Goal: Task Accomplishment & Management: Complete application form

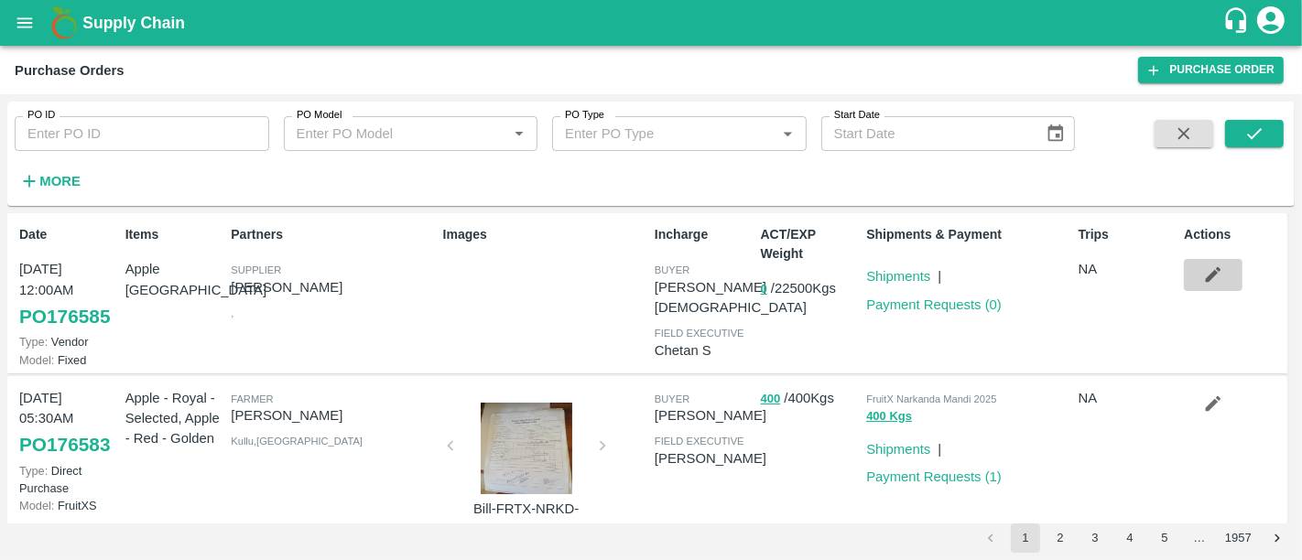
click at [1206, 281] on icon "button" at bounding box center [1214, 275] width 16 height 16
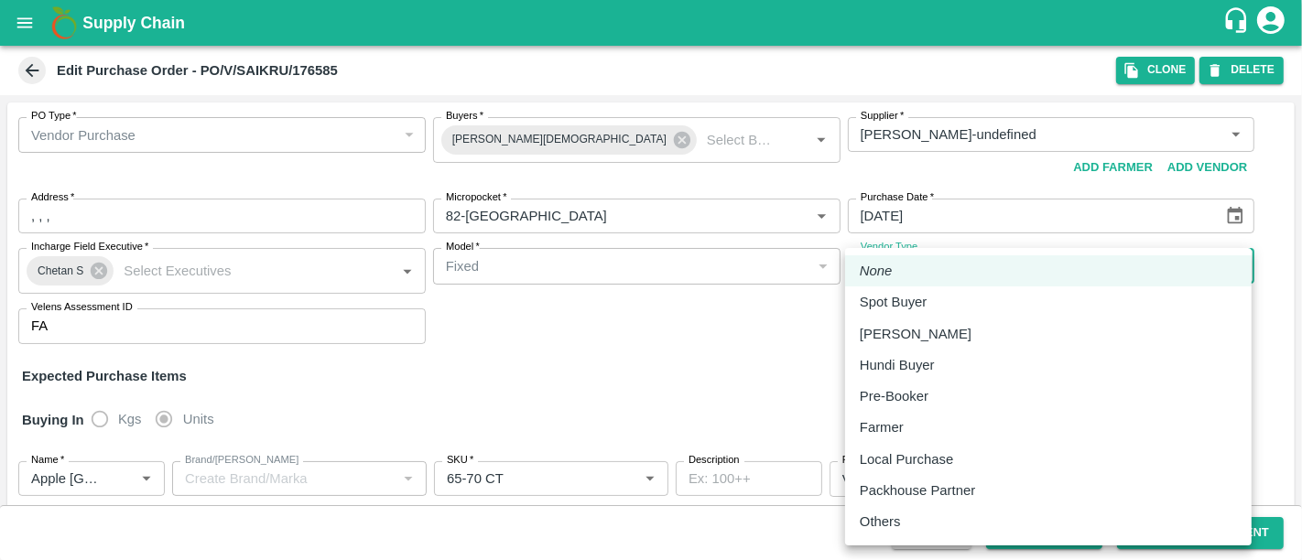
click at [1113, 277] on body "Supply Chain Edit Purchase Order - PO/V/SAIKRU/176585 Clone DELETE PO Type   * …" at bounding box center [651, 280] width 1302 height 560
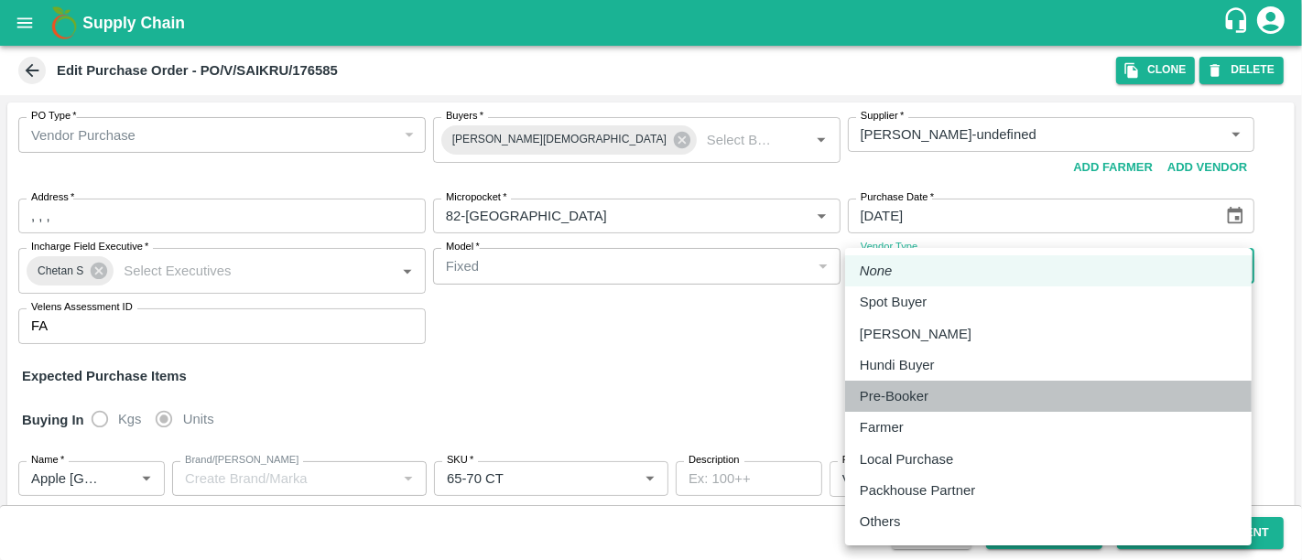
click at [1058, 396] on div "Pre-Booker" at bounding box center [1048, 396] width 377 height 20
type input "PRE_BOOKER"
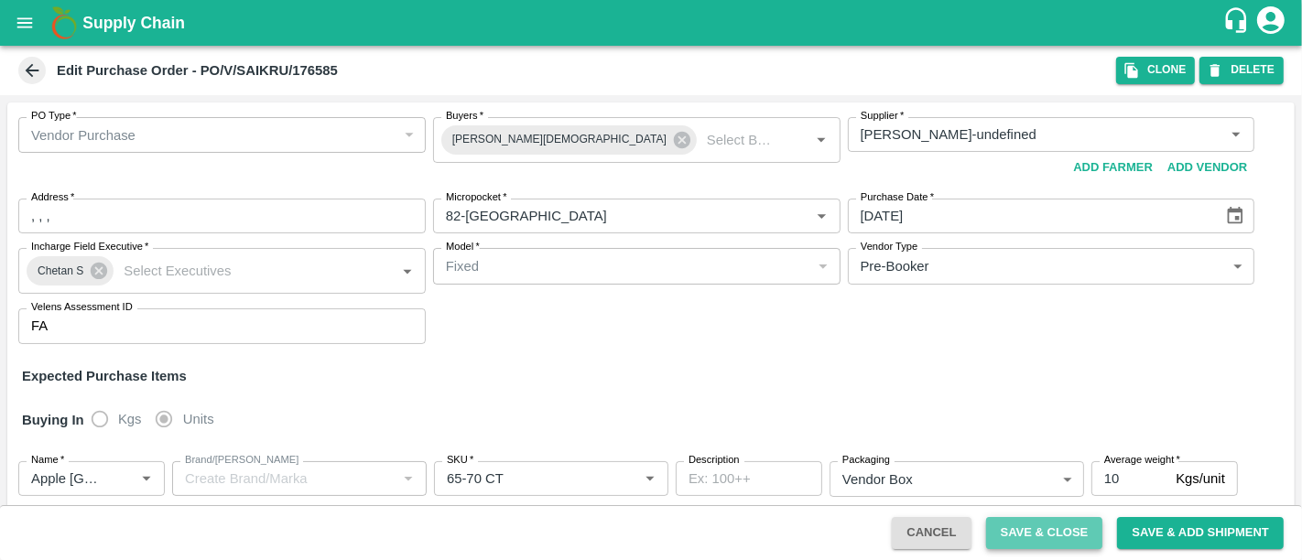
click at [1055, 532] on button "Save & Close" at bounding box center [1044, 533] width 117 height 32
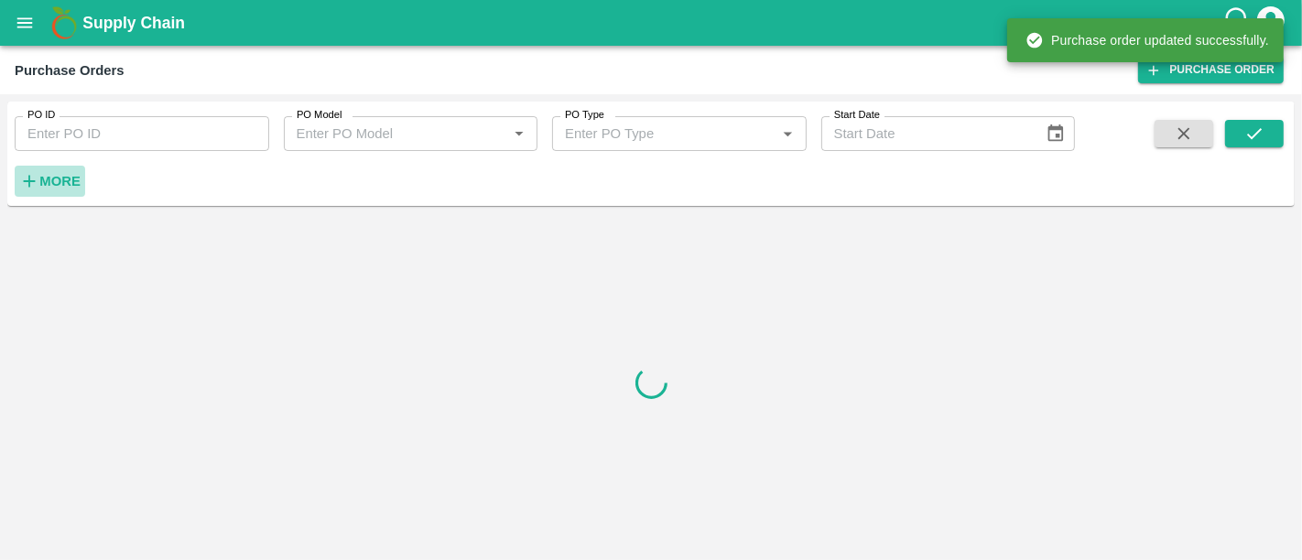
click at [62, 179] on strong "More" at bounding box center [59, 181] width 41 height 15
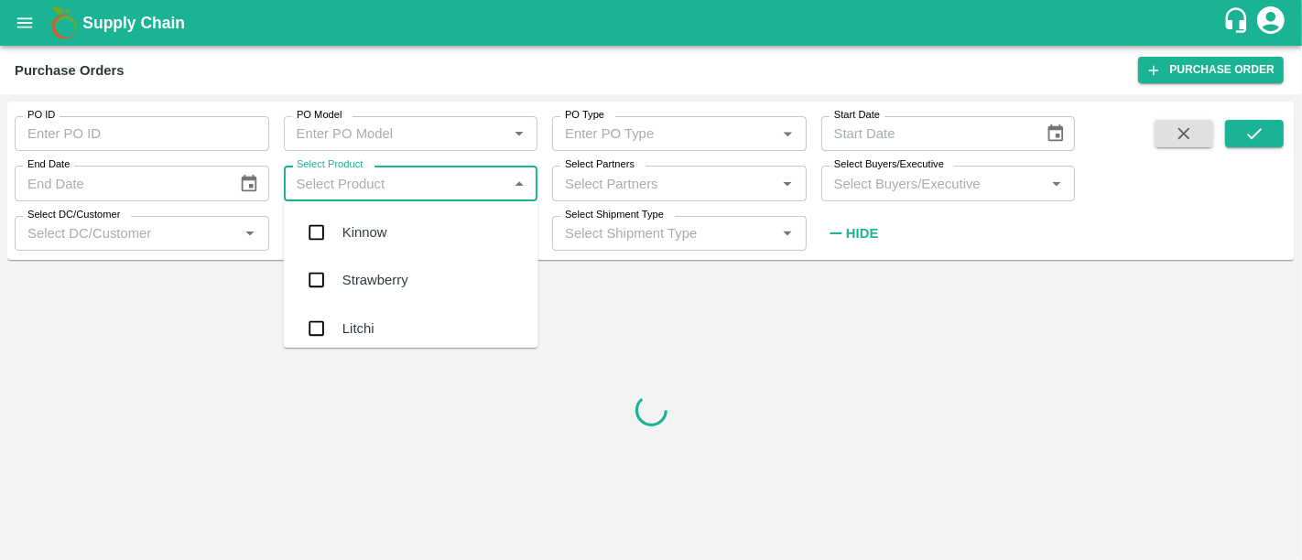
click at [471, 190] on input "Select Product" at bounding box center [395, 183] width 213 height 24
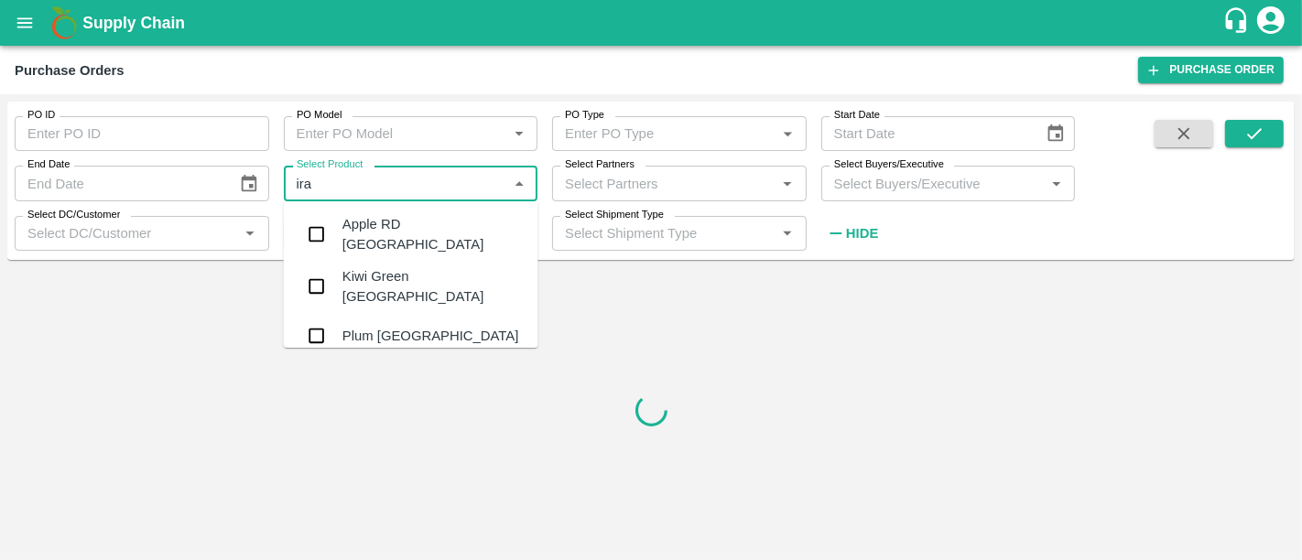
type input "iran"
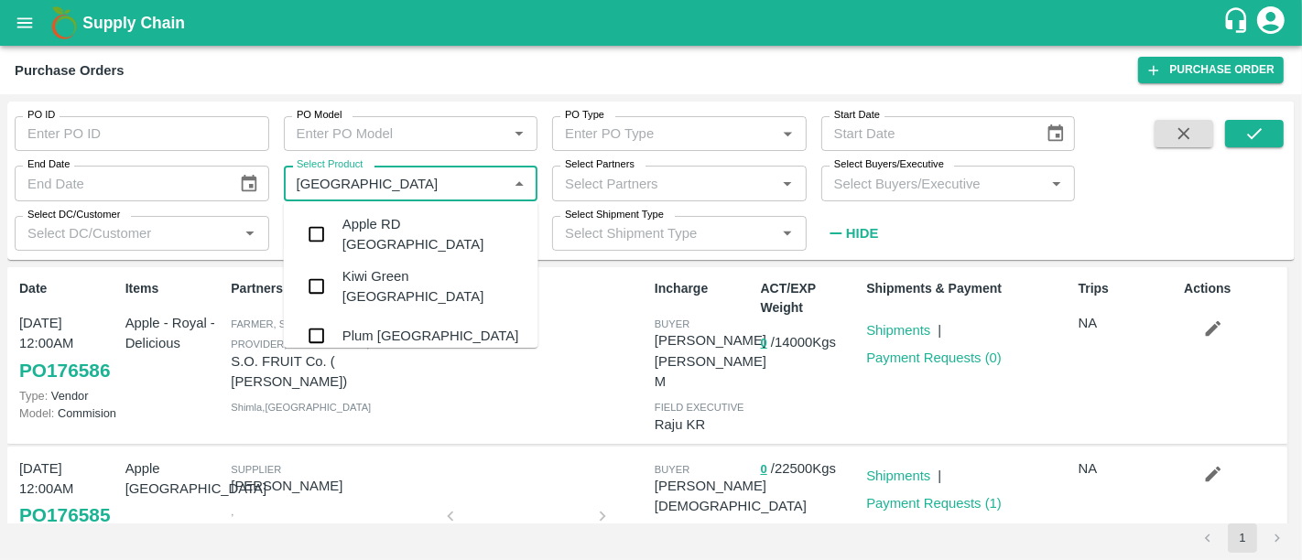
click at [470, 214] on div "Apple RD Iran" at bounding box center [411, 235] width 255 height 52
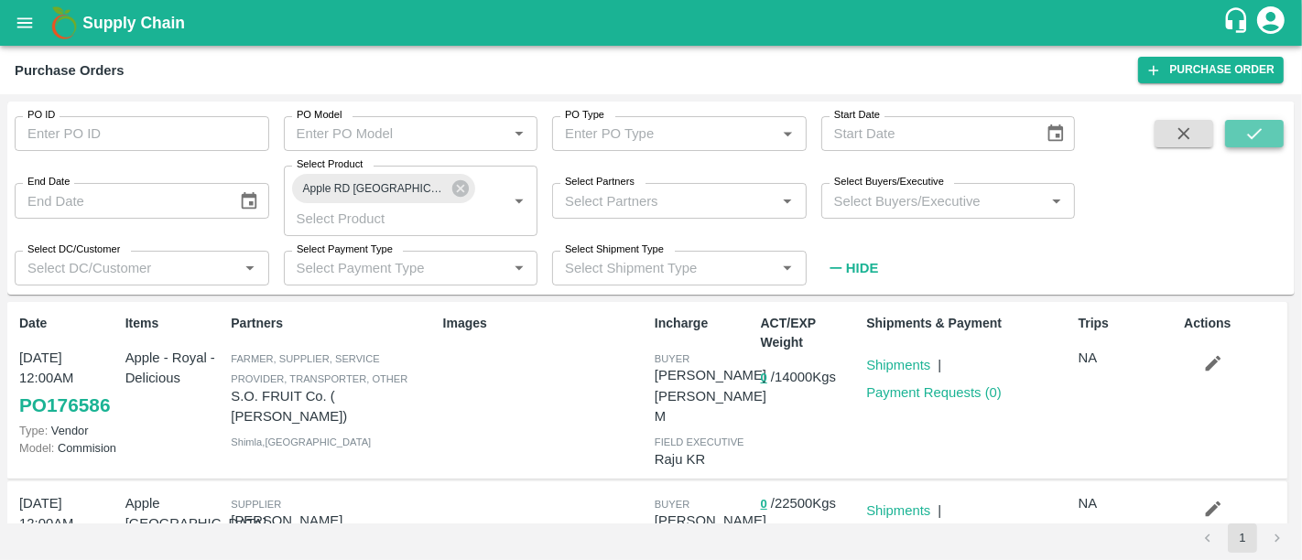
click at [1259, 142] on icon "submit" at bounding box center [1254, 134] width 20 height 20
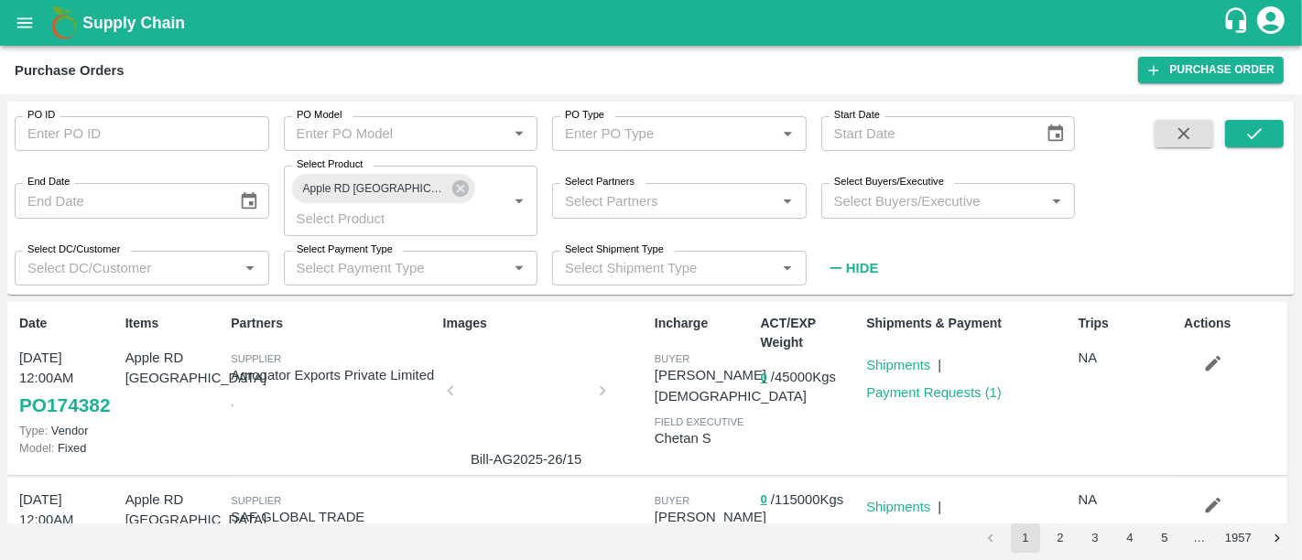
drag, startPoint x: 934, startPoint y: 369, endPoint x: 950, endPoint y: 397, distance: 32.4
click at [950, 397] on div "Shipments & Payment Shipments | Payment Requests ( 1 )" at bounding box center [965, 388] width 212 height 163
click at [1230, 348] on button "button" at bounding box center [1213, 363] width 59 height 31
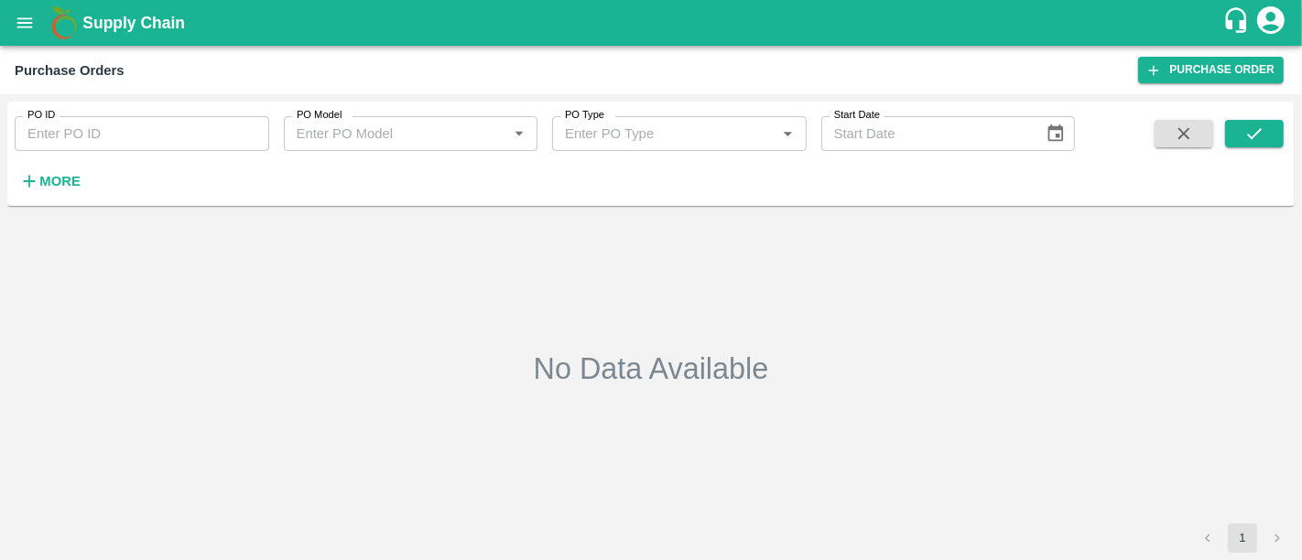
click at [1257, 148] on span at bounding box center [1254, 157] width 59 height 75
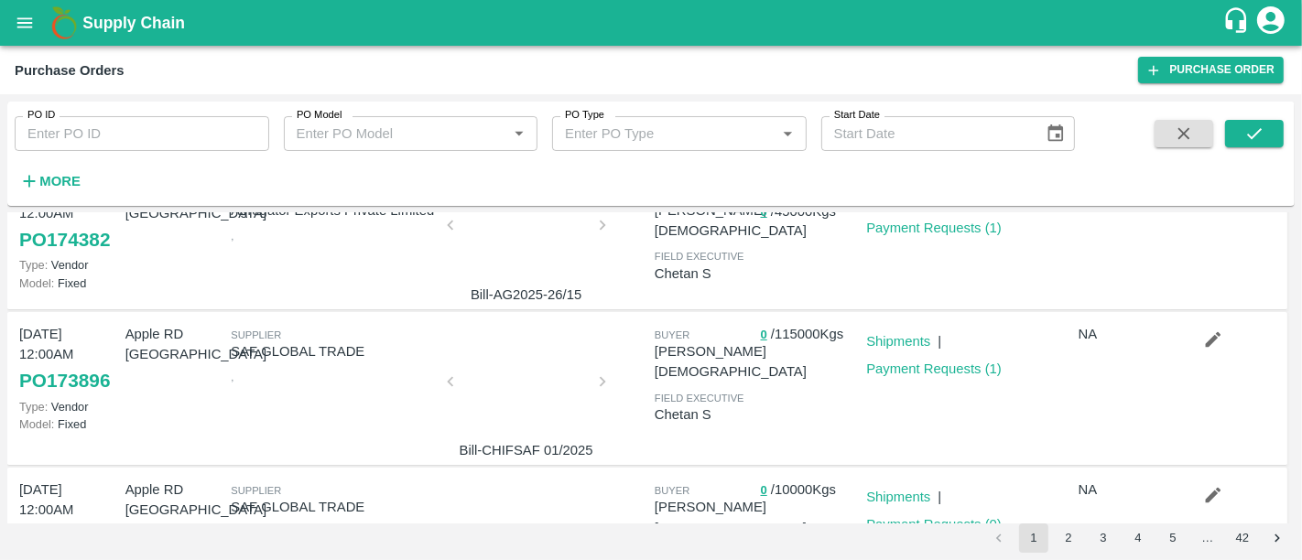
scroll to position [78, 0]
click at [1184, 341] on button "button" at bounding box center [1213, 338] width 59 height 31
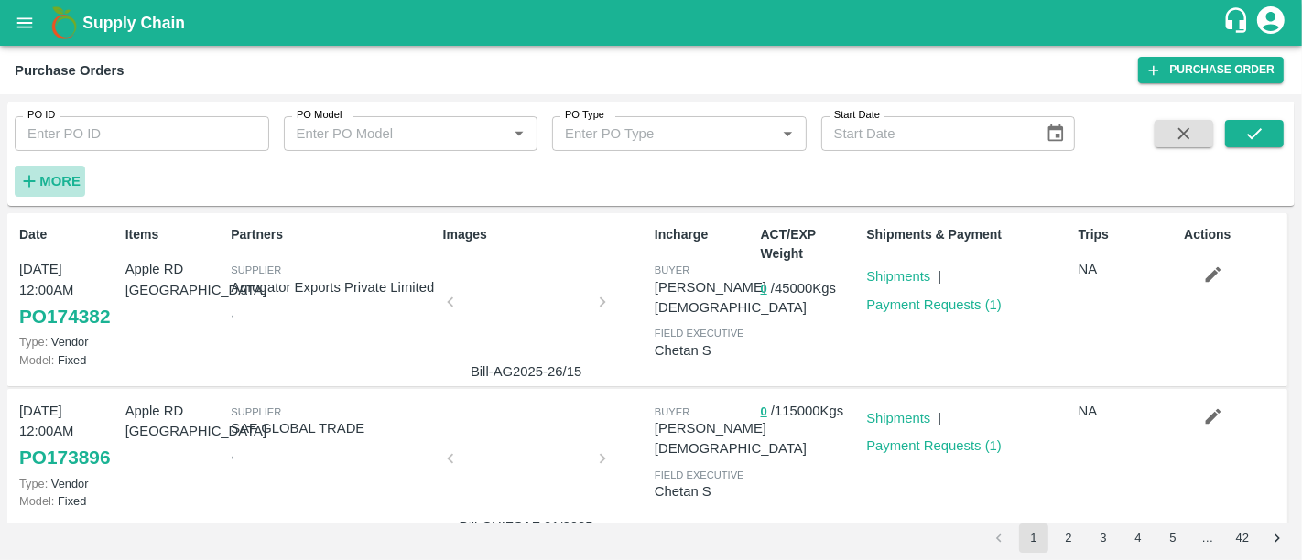
click at [75, 169] on h6 "More" at bounding box center [59, 181] width 41 height 24
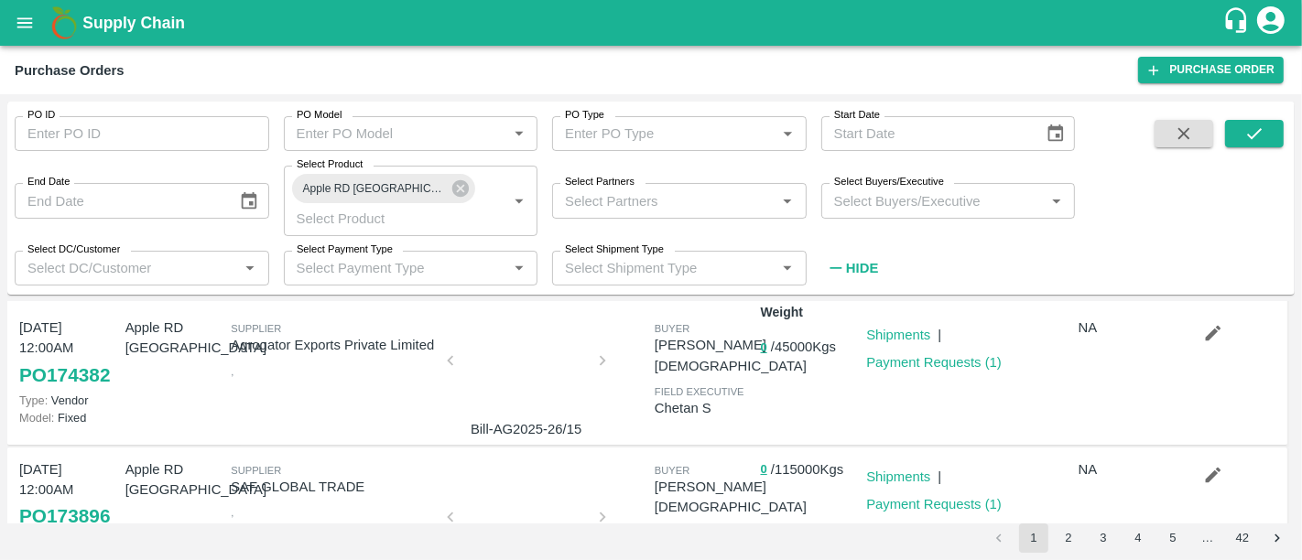
scroll to position [136, 0]
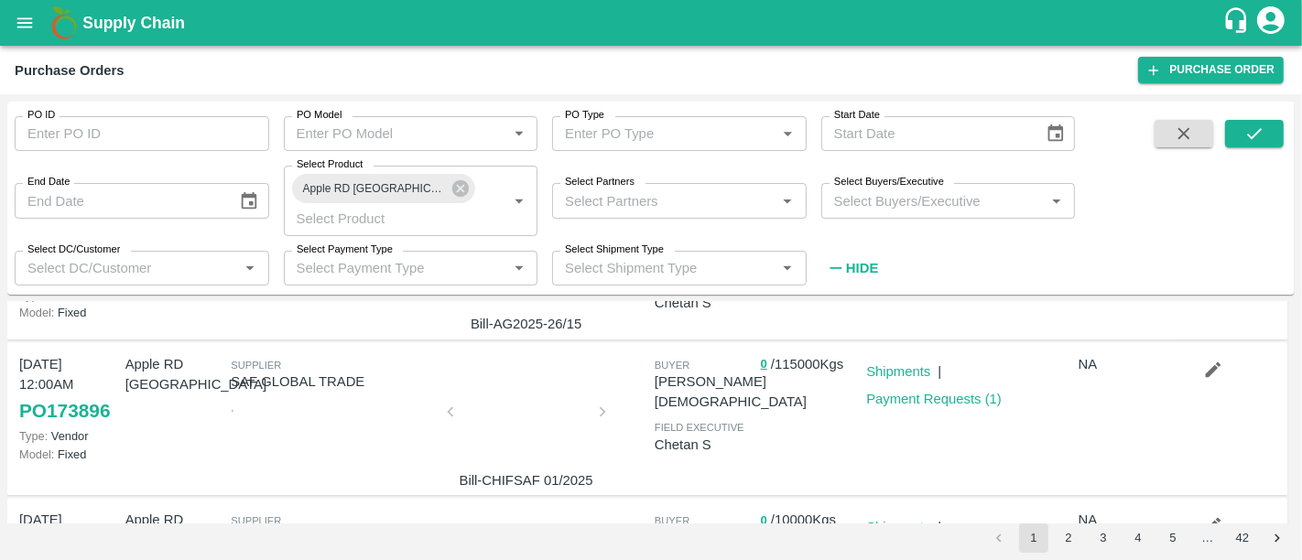
click at [527, 404] on div at bounding box center [526, 417] width 137 height 97
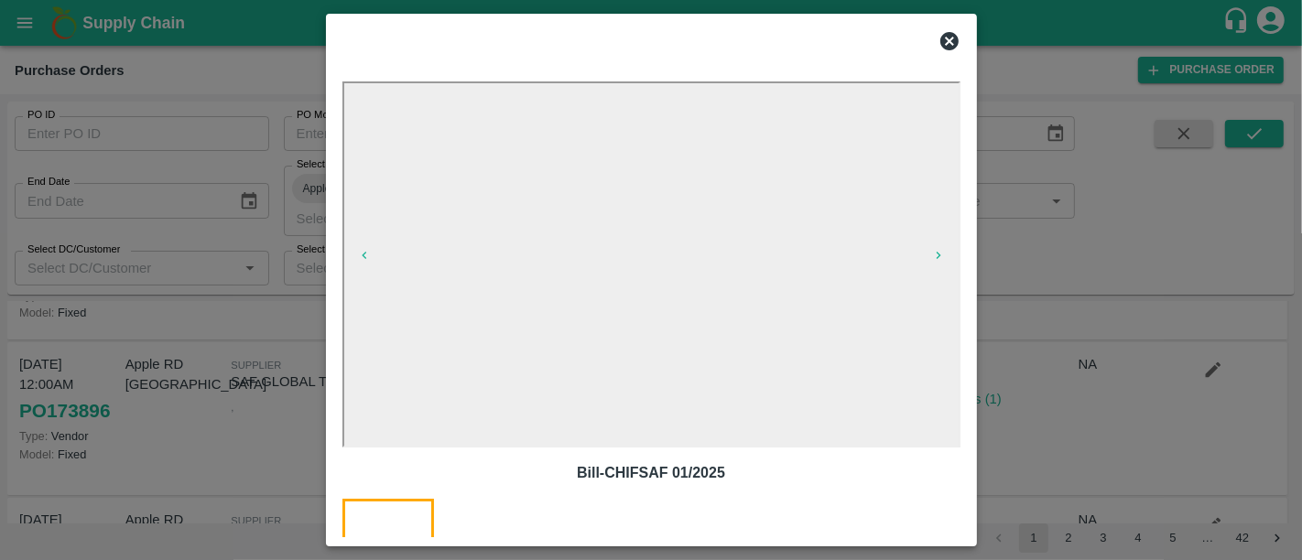
drag, startPoint x: 1054, startPoint y: 292, endPoint x: 269, endPoint y: 436, distance: 797.8
click at [269, 436] on div at bounding box center [651, 280] width 1302 height 560
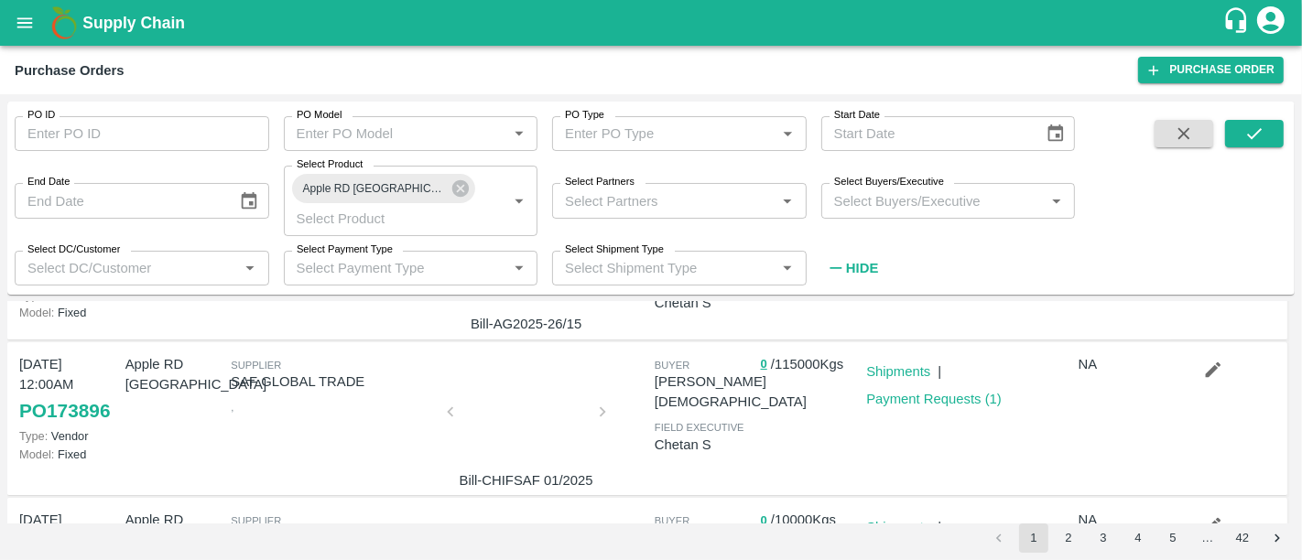
click at [269, 436] on div "Supplier SAF GLOBAL TRADE ," at bounding box center [329, 419] width 212 height 144
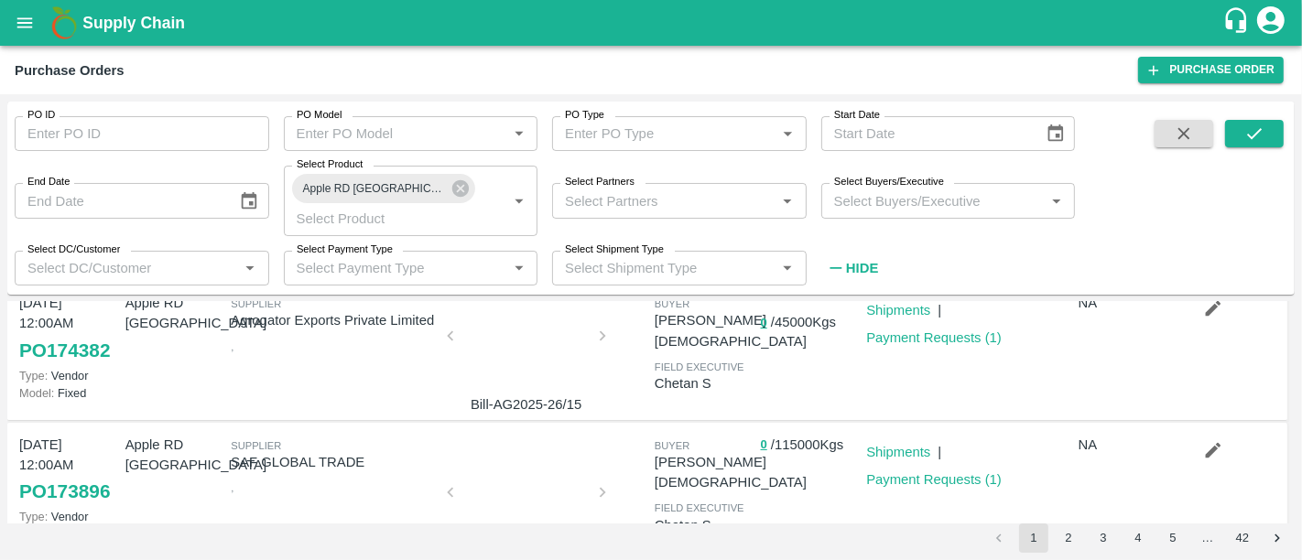
scroll to position [0, 0]
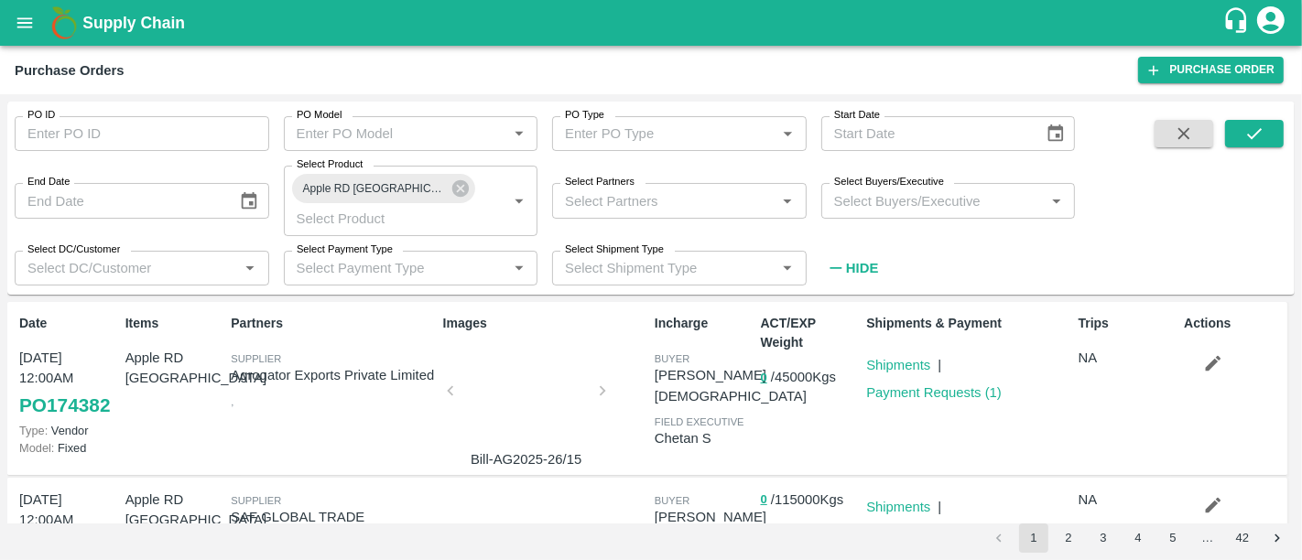
click at [548, 394] on div at bounding box center [526, 396] width 137 height 97
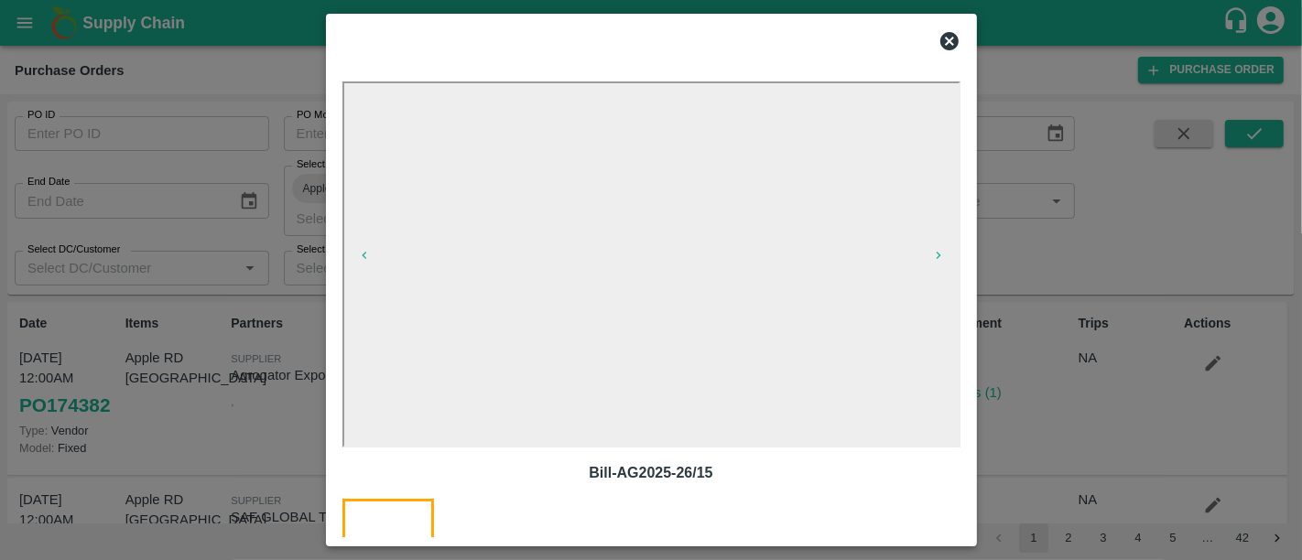
click at [1012, 326] on div at bounding box center [651, 280] width 1302 height 560
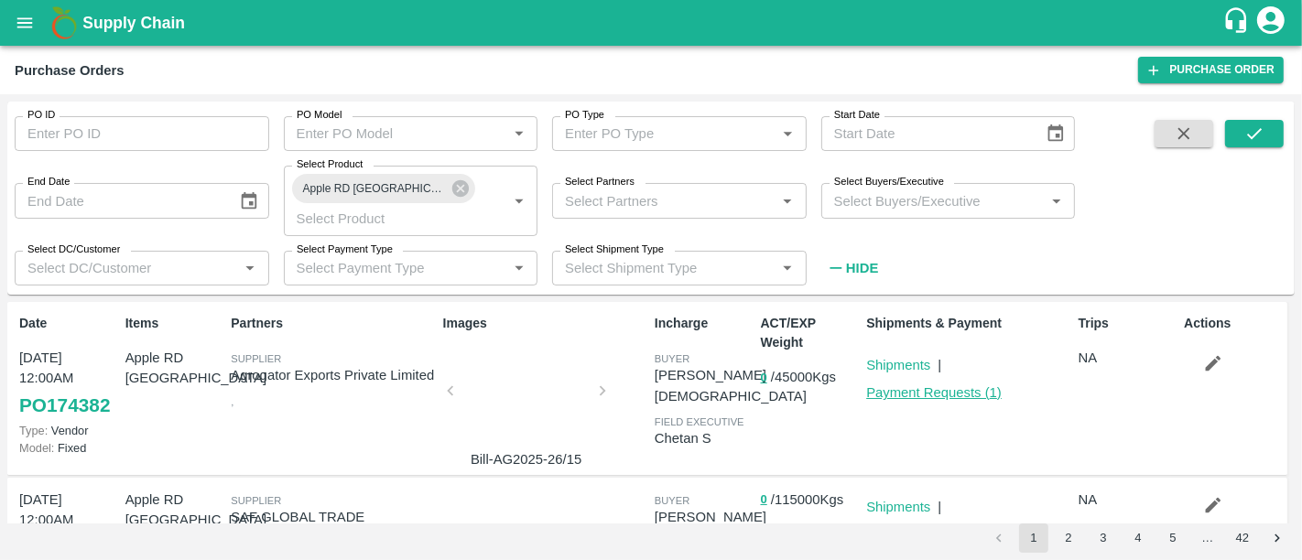
click at [989, 385] on link "Payment Requests ( 1 )" at bounding box center [934, 392] width 136 height 15
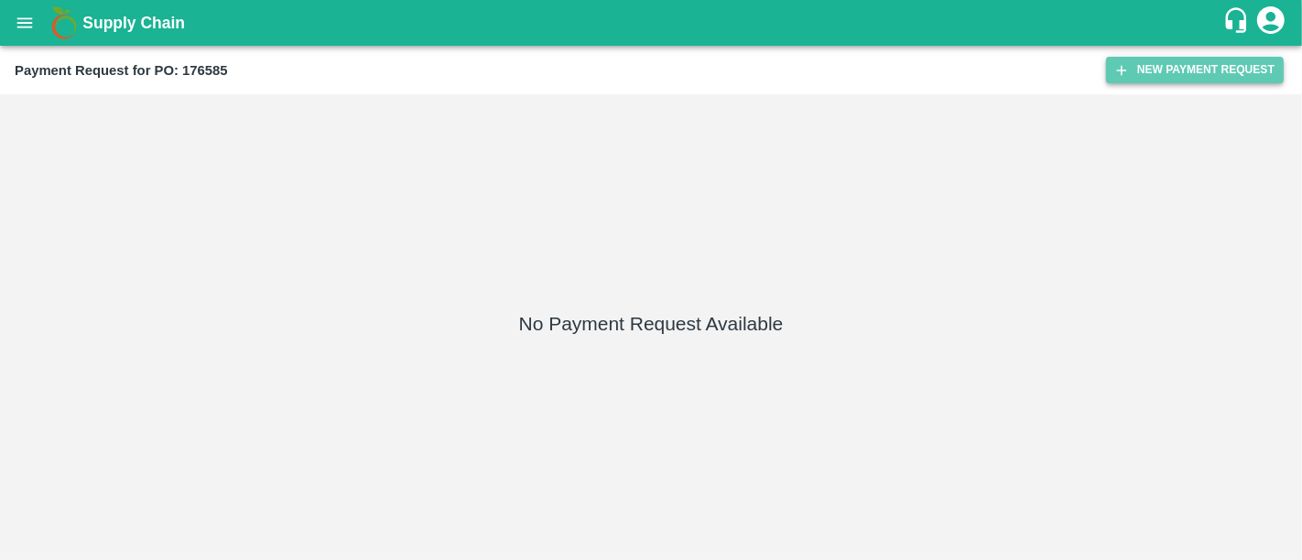
click at [1156, 80] on button "New Payment Request" at bounding box center [1195, 70] width 178 height 27
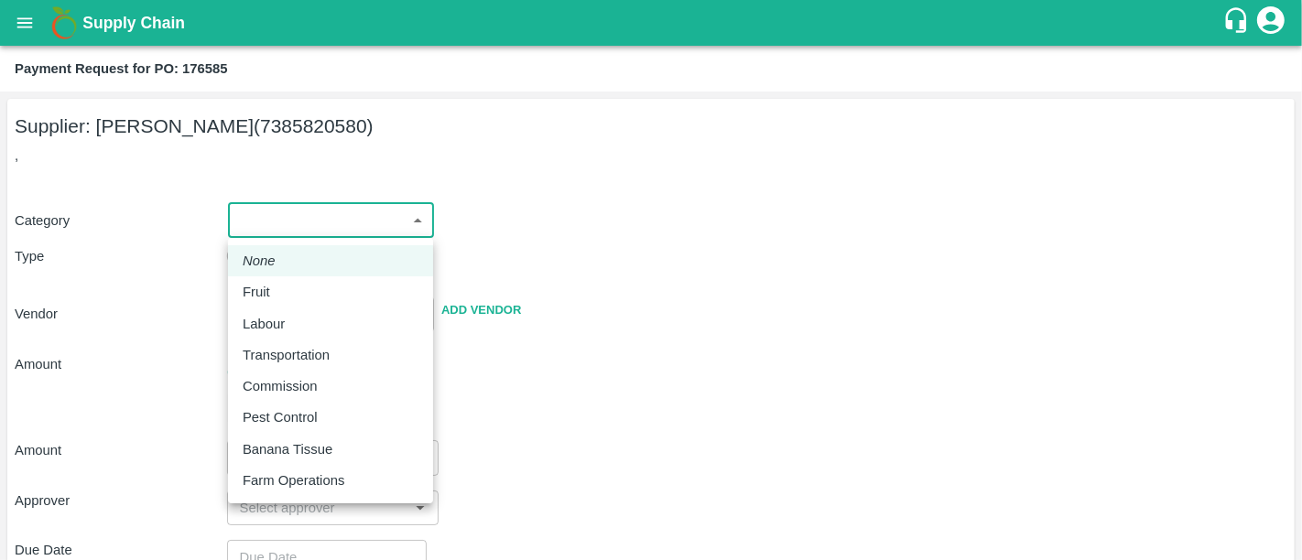
drag, startPoint x: 257, startPoint y: 223, endPoint x: 252, endPoint y: 291, distance: 68.0
click at [252, 291] on body "Supply Chain Payment Request for PO: 176585 Supplier: SAIKRUSHNA WARGHUDE (7385…" at bounding box center [651, 280] width 1302 height 560
click at [252, 291] on p "Fruit" at bounding box center [256, 292] width 27 height 20
type input "1"
type input "SAIKRUSHNA WARGHUDE - 7385820580(Supplier)"
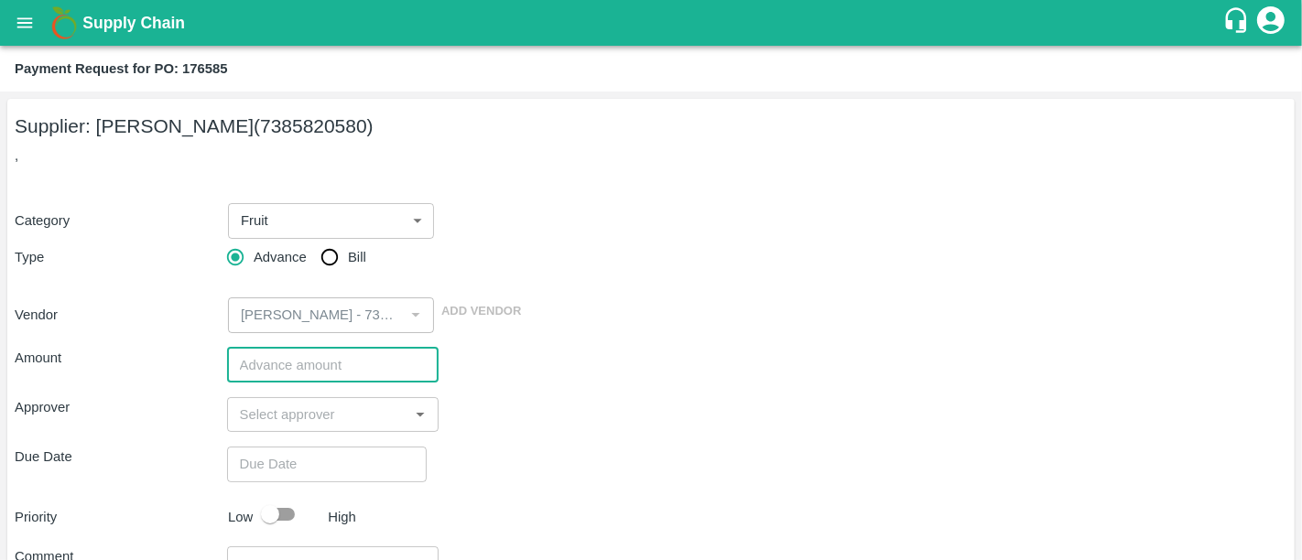
click at [255, 360] on input "number" at bounding box center [333, 365] width 212 height 35
click at [264, 360] on input "800000" at bounding box center [333, 365] width 212 height 35
click at [245, 361] on input "800000" at bounding box center [333, 365] width 212 height 35
type input "800000"
click at [281, 403] on input "input" at bounding box center [318, 415] width 171 height 24
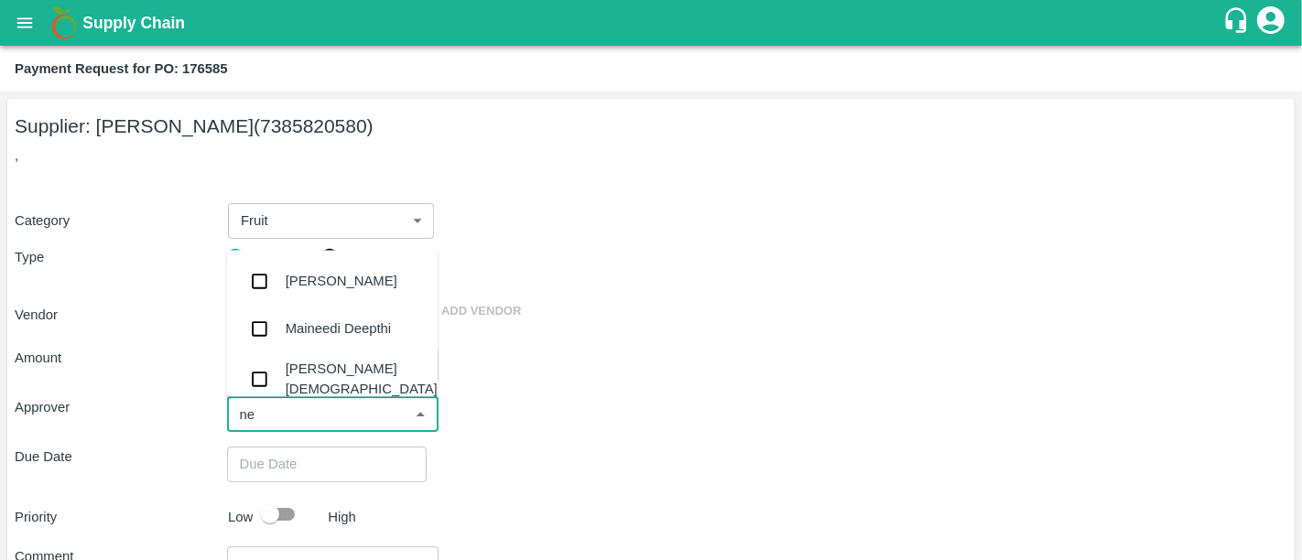
type input "nee"
click at [258, 373] on input "checkbox" at bounding box center [259, 379] width 37 height 37
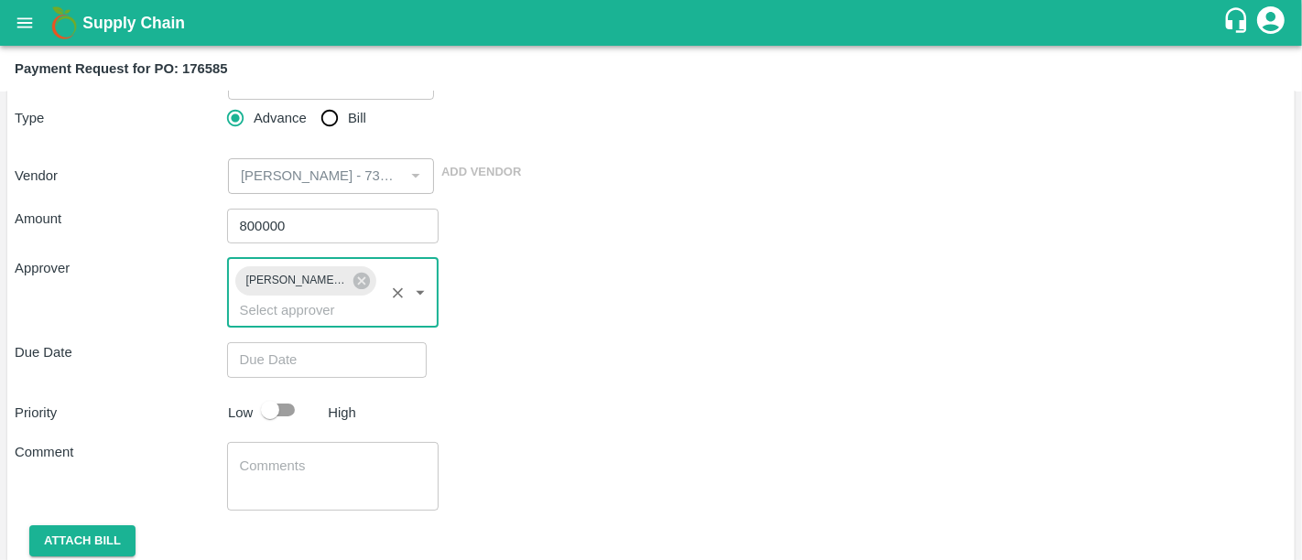
scroll to position [162, 0]
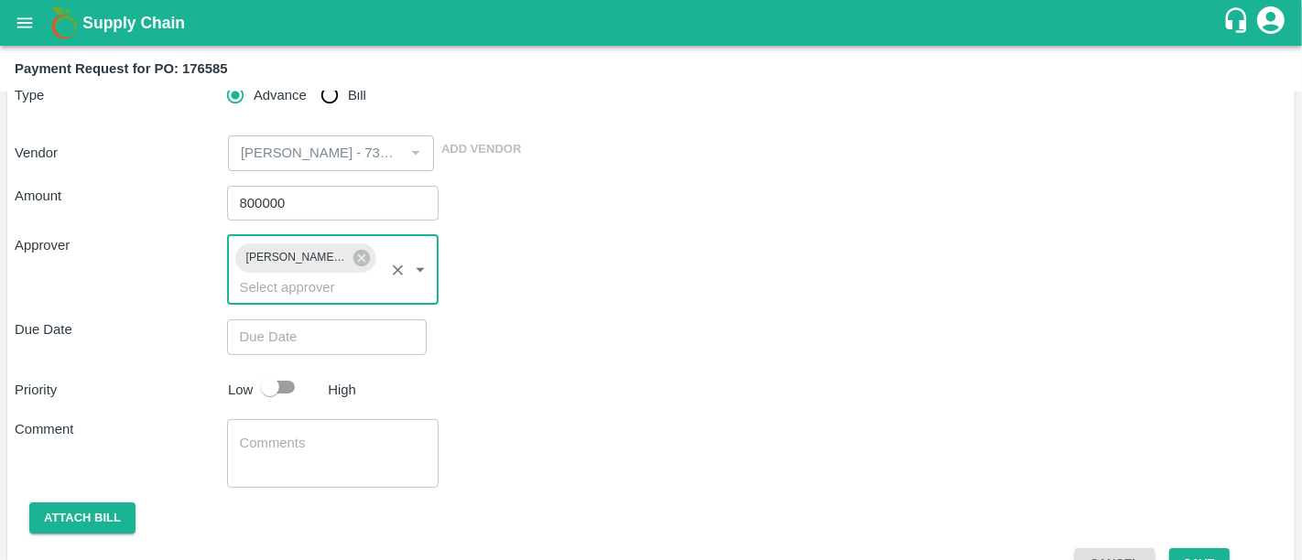
type input "DD/MM/YYYY hh:mm aa"
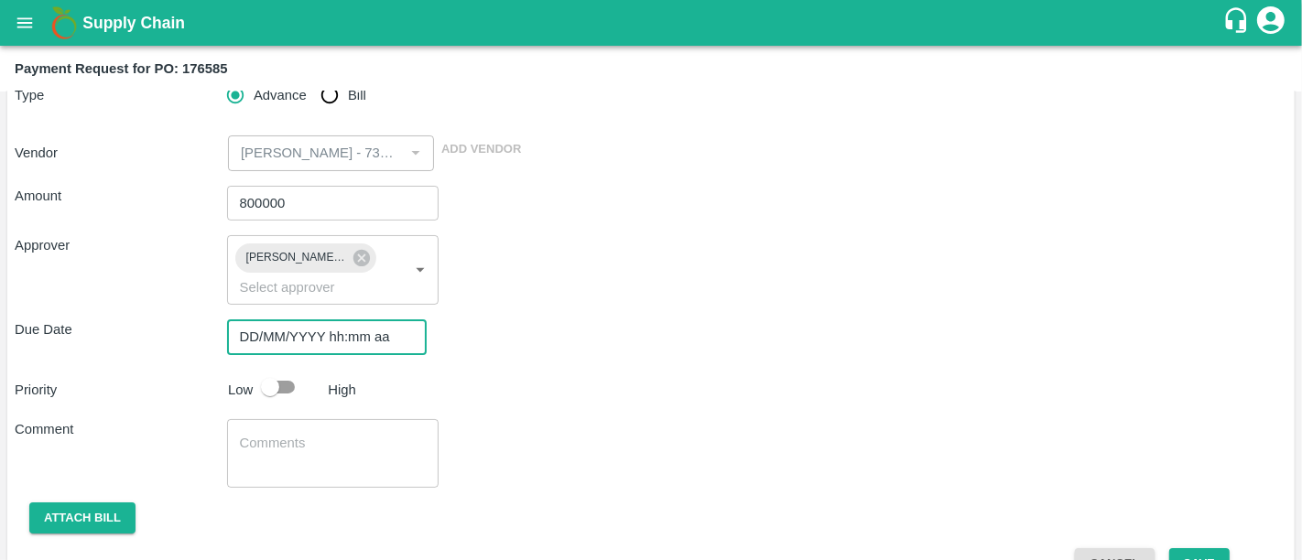
click at [295, 320] on input "DD/MM/YYYY hh:mm aa" at bounding box center [320, 337] width 187 height 35
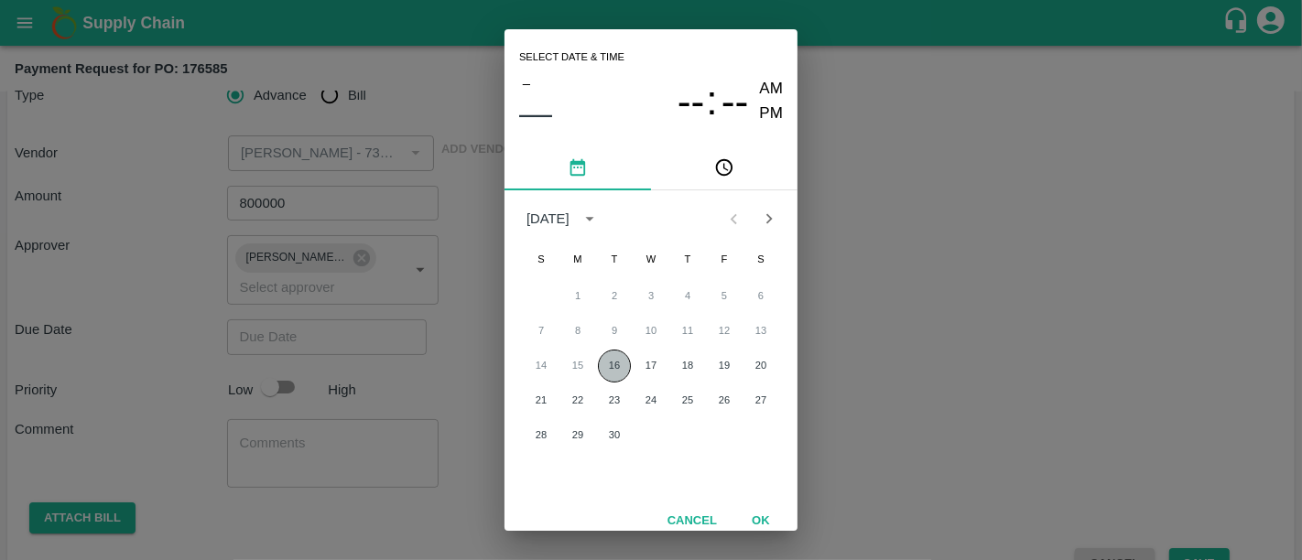
click at [611, 363] on button "16" at bounding box center [614, 366] width 33 height 33
type input "16/09/2025 12:00 AM"
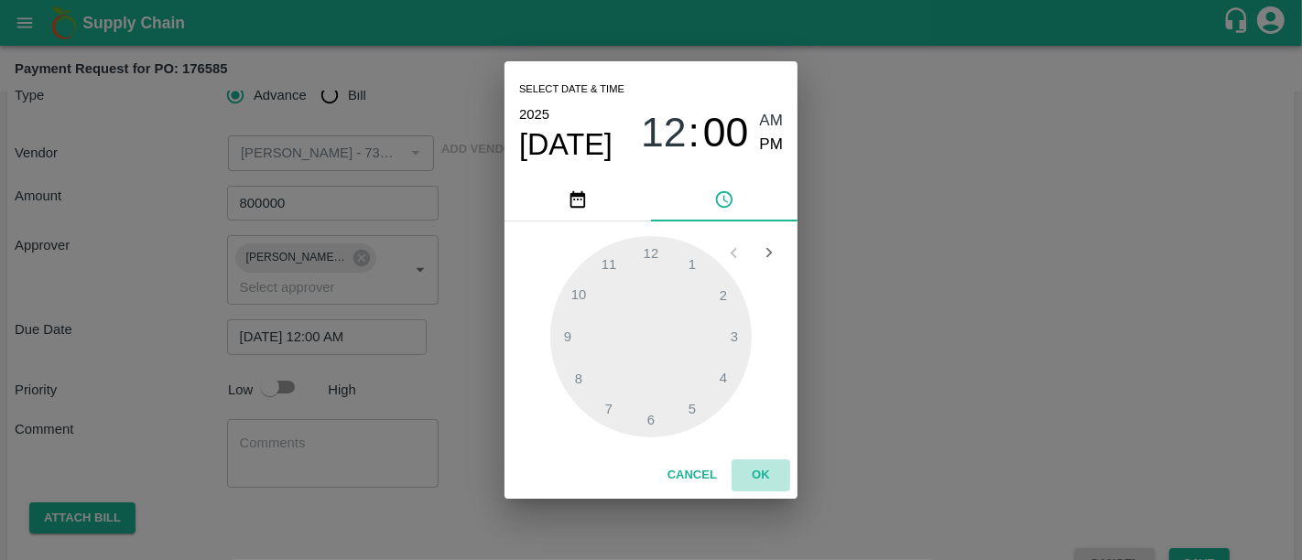
click at [761, 470] on button "OK" at bounding box center [761, 476] width 59 height 32
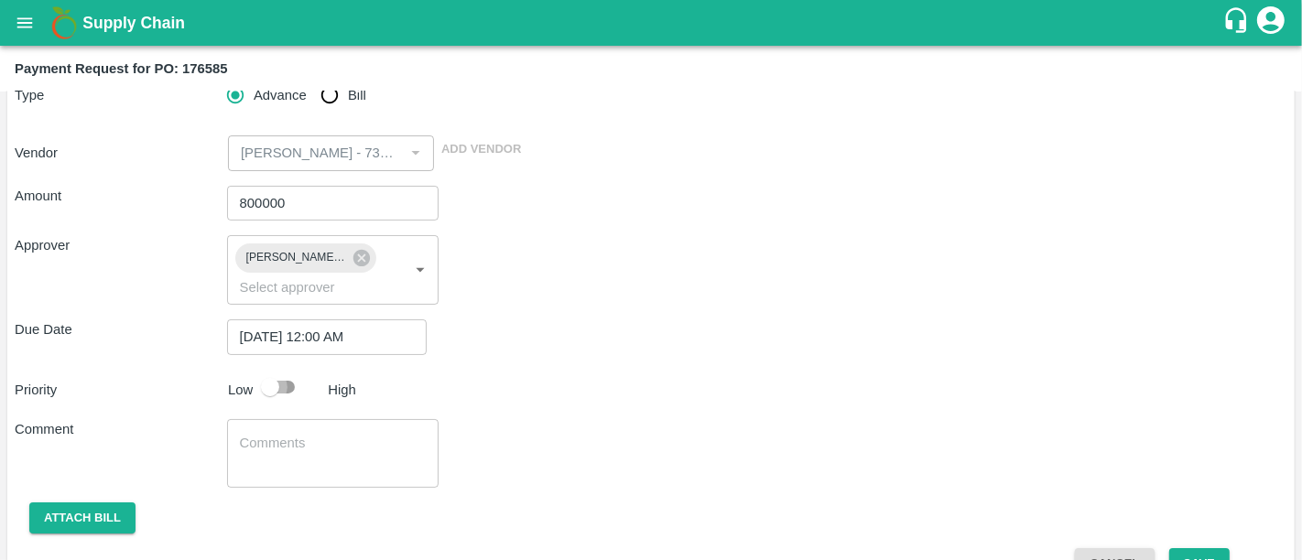
click at [275, 370] on input "checkbox" at bounding box center [270, 387] width 104 height 35
checkbox input "true"
click at [92, 503] on button "Attach bill" at bounding box center [82, 519] width 106 height 32
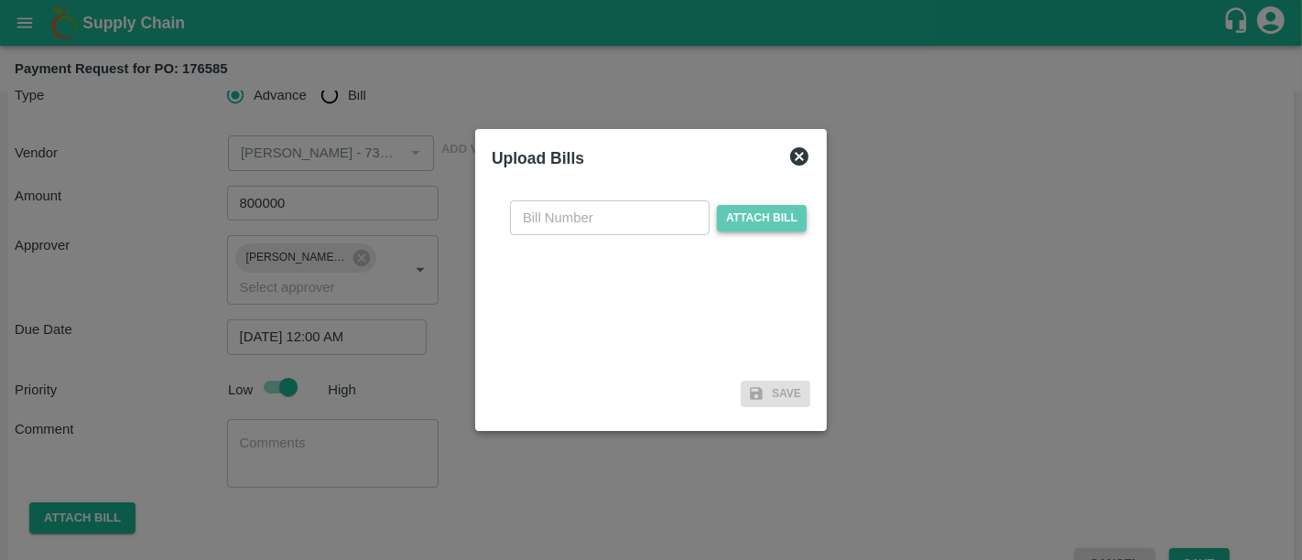
click at [766, 219] on span "Attach bill" at bounding box center [762, 218] width 90 height 27
click at [0, 0] on input "Attach bill" at bounding box center [0, 0] width 0 height 0
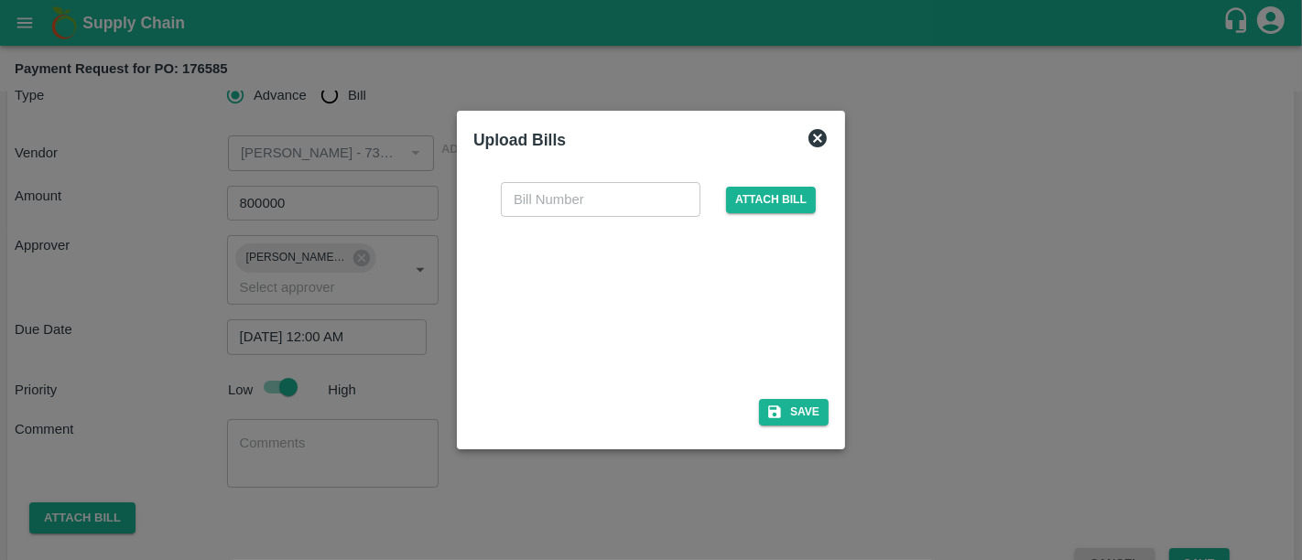
click at [609, 340] on div at bounding box center [647, 302] width 275 height 97
click at [596, 187] on input "text" at bounding box center [601, 199] width 200 height 35
paste input "MI/PI/25-26/02"
type input "MI/PI/25-26/02"
click at [800, 412] on button "Save" at bounding box center [794, 412] width 70 height 27
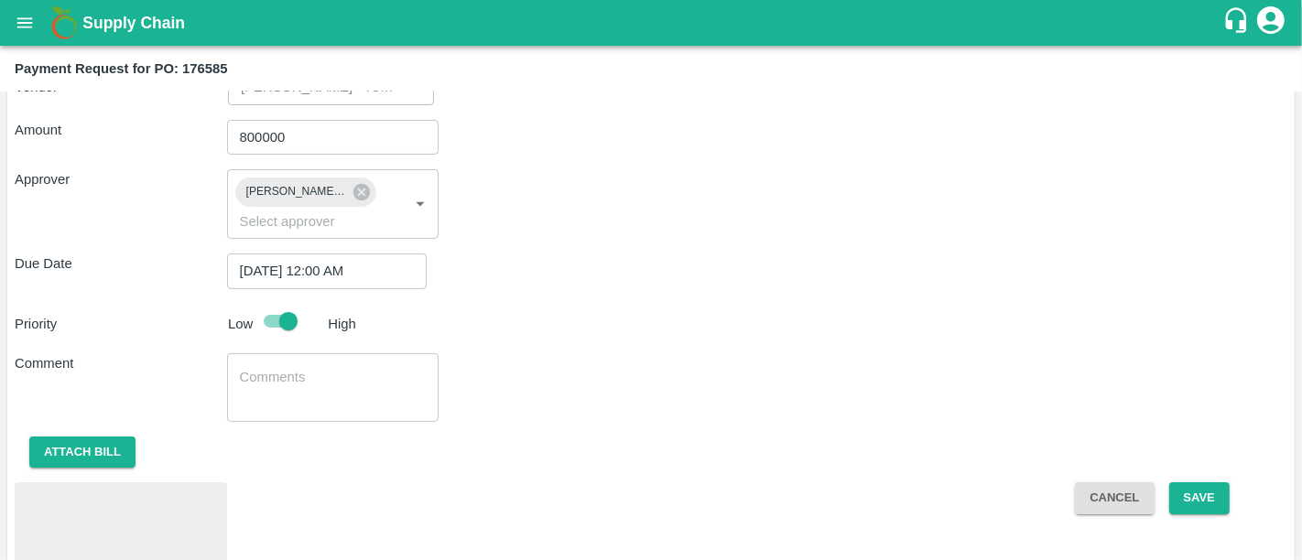
scroll to position [276, 0]
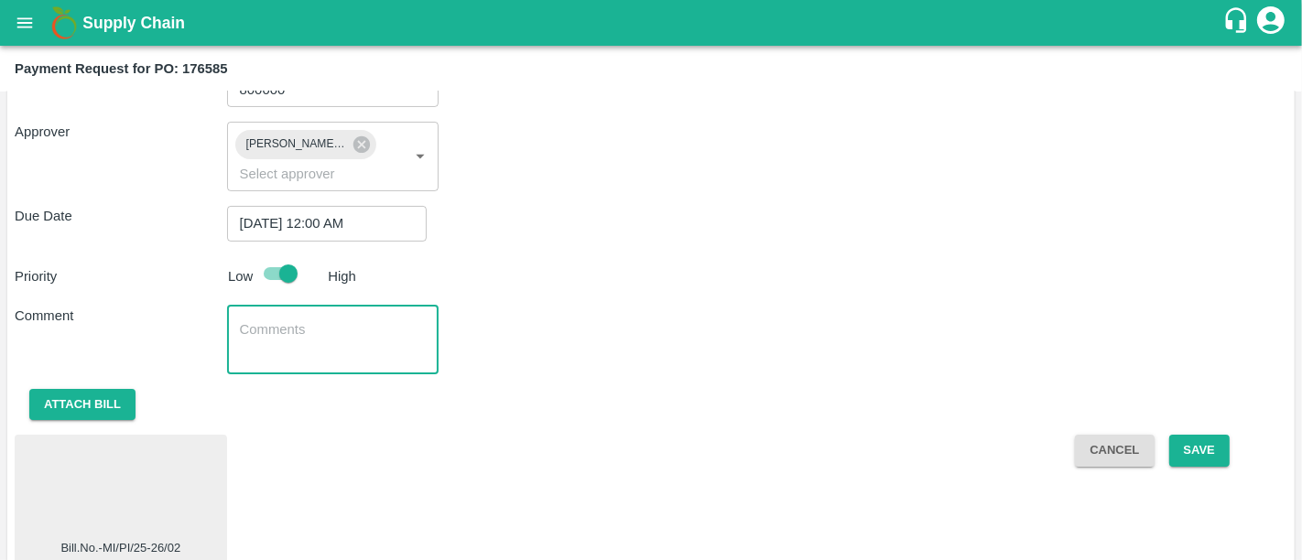
click at [327, 320] on textarea at bounding box center [333, 339] width 187 height 38
type textarea "Advance for 1st container"
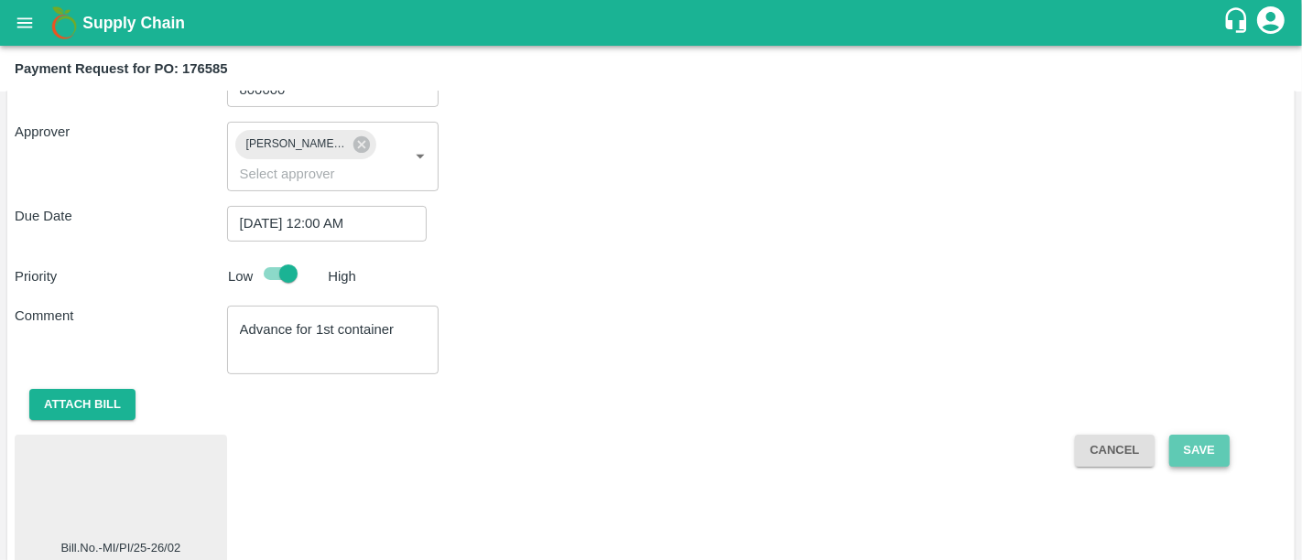
click at [1198, 438] on button "Save" at bounding box center [1199, 451] width 60 height 32
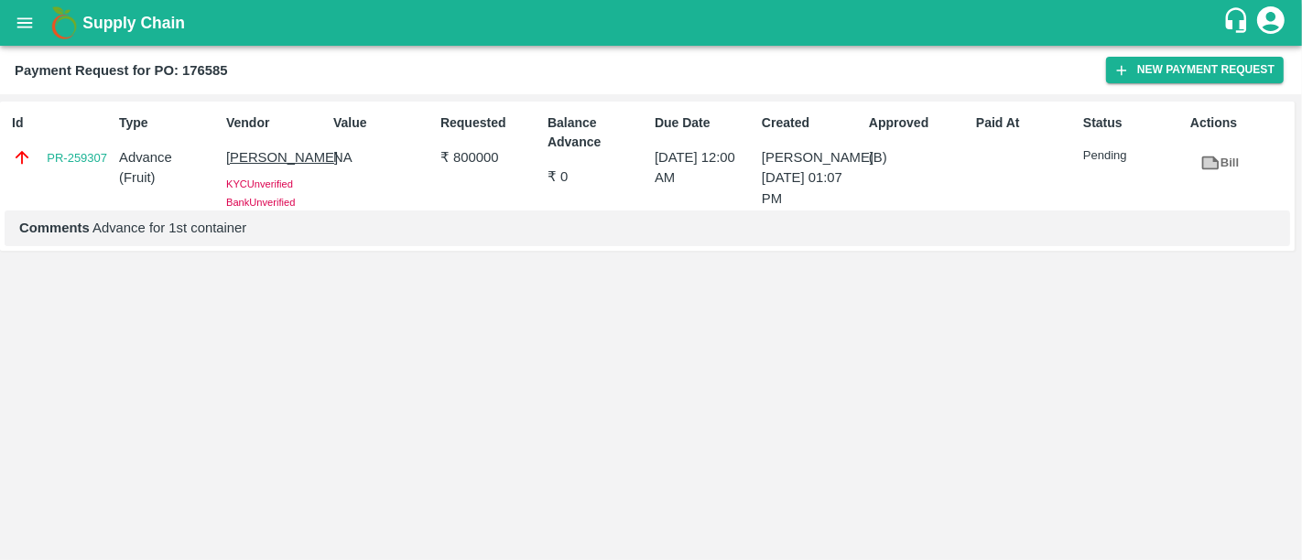
click at [766, 364] on div "Id PR-259307 Type Advance ( Fruit ) Vendor SAIKRUSHNA WARGHUDE KYC Unverified B…" at bounding box center [651, 327] width 1302 height 466
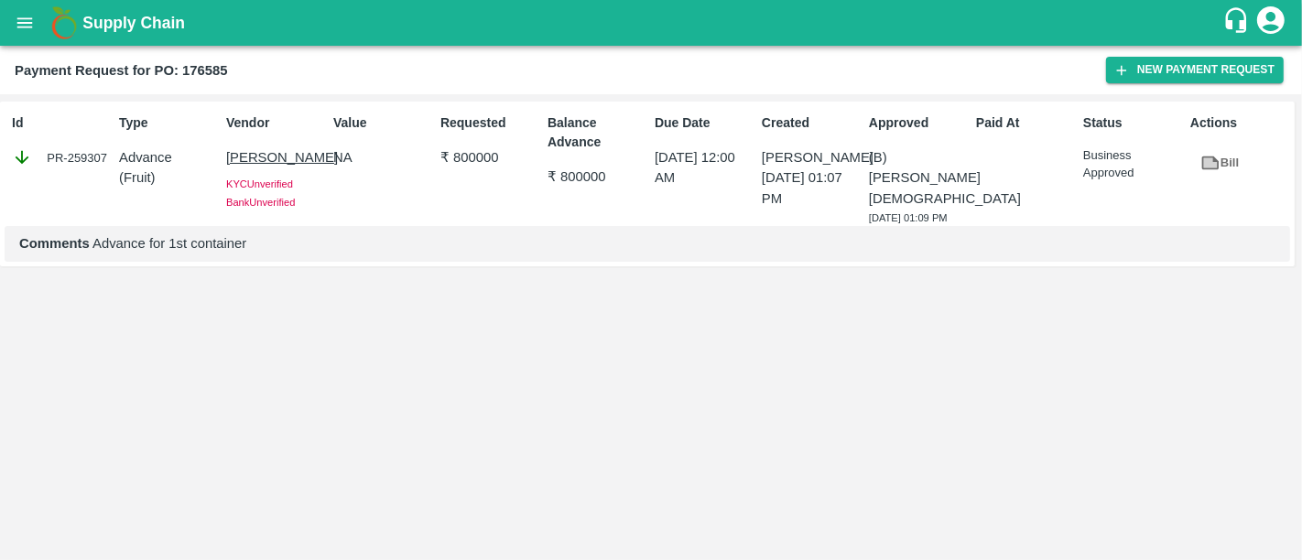
click at [56, 157] on div "PR-259307" at bounding box center [62, 157] width 100 height 20
copy div "PR-259307"
click at [482, 150] on p "₹ 800000" at bounding box center [490, 157] width 100 height 20
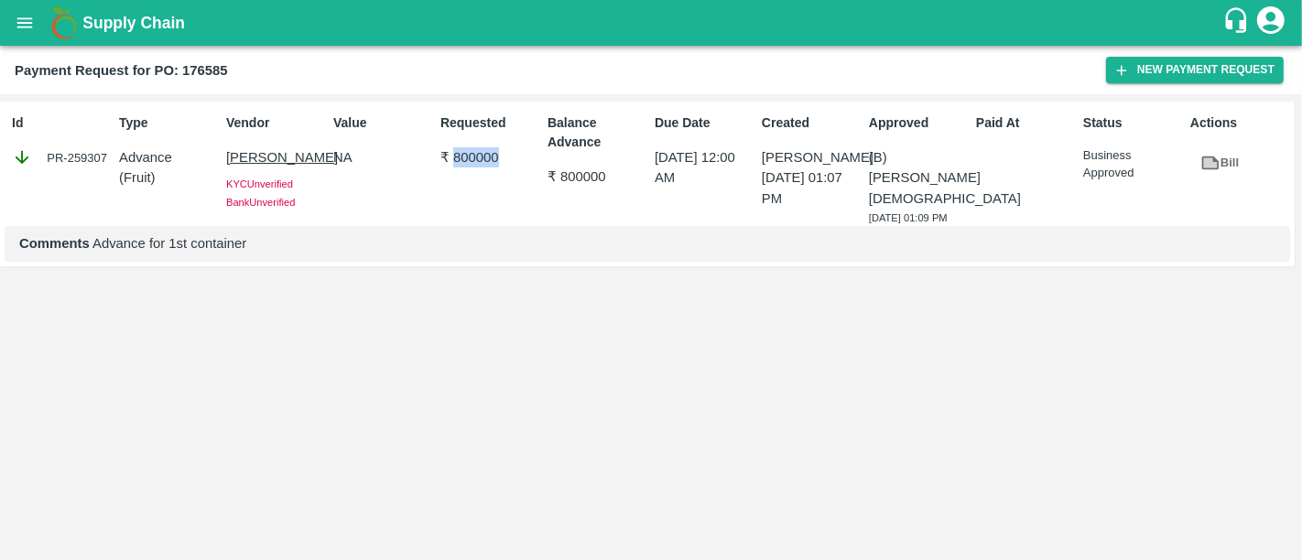
click at [482, 150] on p "₹ 800000" at bounding box center [490, 157] width 100 height 20
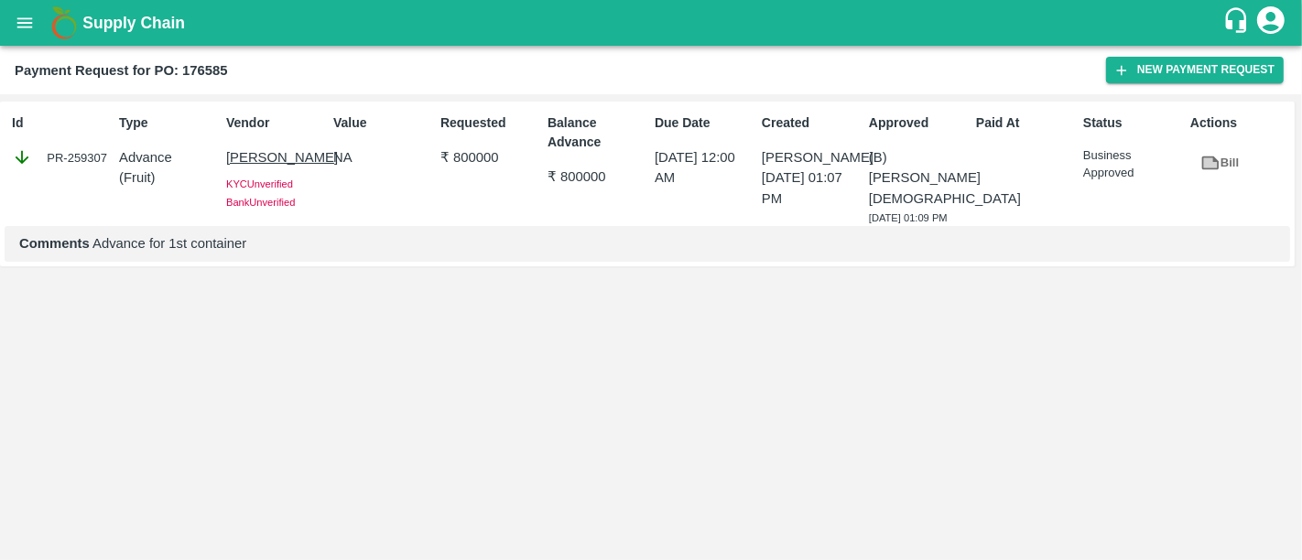
click at [573, 179] on p "₹ 800000" at bounding box center [598, 177] width 100 height 20
copy p "800000"
click at [80, 151] on div "PR-259307" at bounding box center [62, 157] width 100 height 20
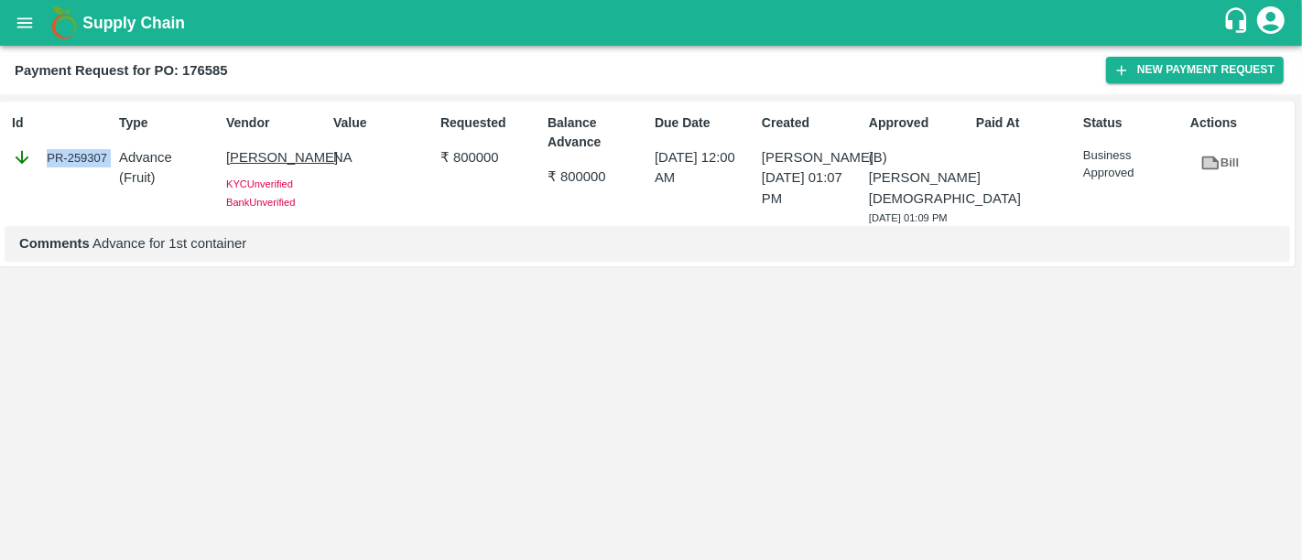
click at [80, 151] on div "PR-259307" at bounding box center [62, 157] width 100 height 20
copy div "PR-259307"
click at [193, 70] on b "Payment Request for PO: 176585" at bounding box center [121, 70] width 213 height 15
copy b "176585"
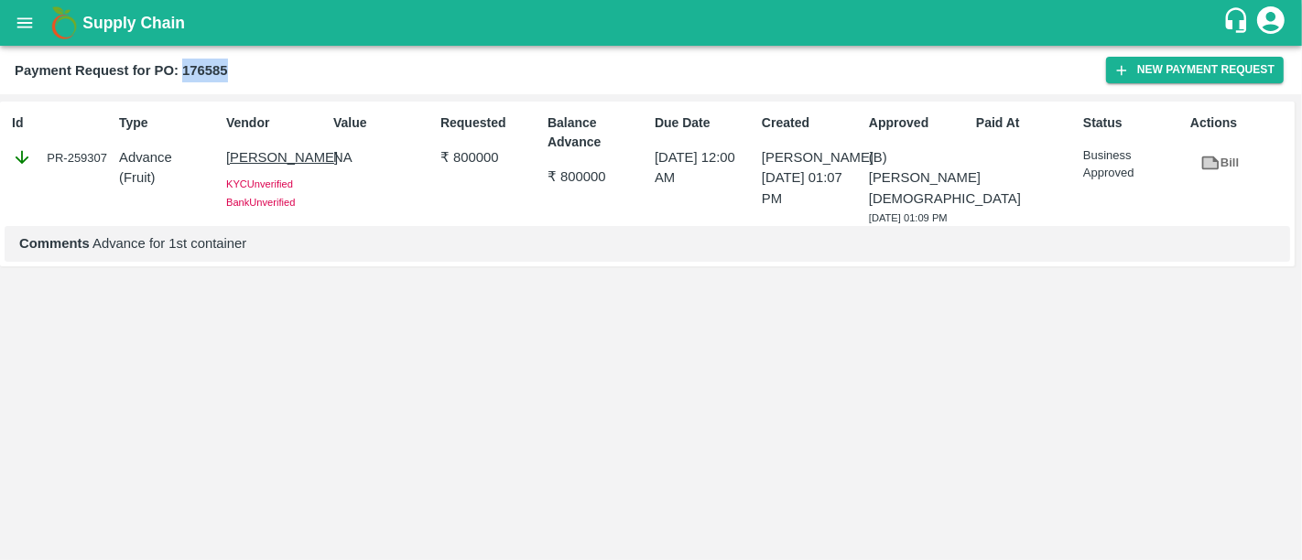
drag, startPoint x: 324, startPoint y: 190, endPoint x: 220, endPoint y: 167, distance: 106.9
click at [220, 167] on div "Vendor SAIKRUSHNA WARGHUDE KYC Unverified Bank Unverified" at bounding box center [272, 166] width 107 height 120
copy p "SAIKRUSHNA WARGHUDE"
click at [407, 158] on p "NA" at bounding box center [383, 157] width 100 height 20
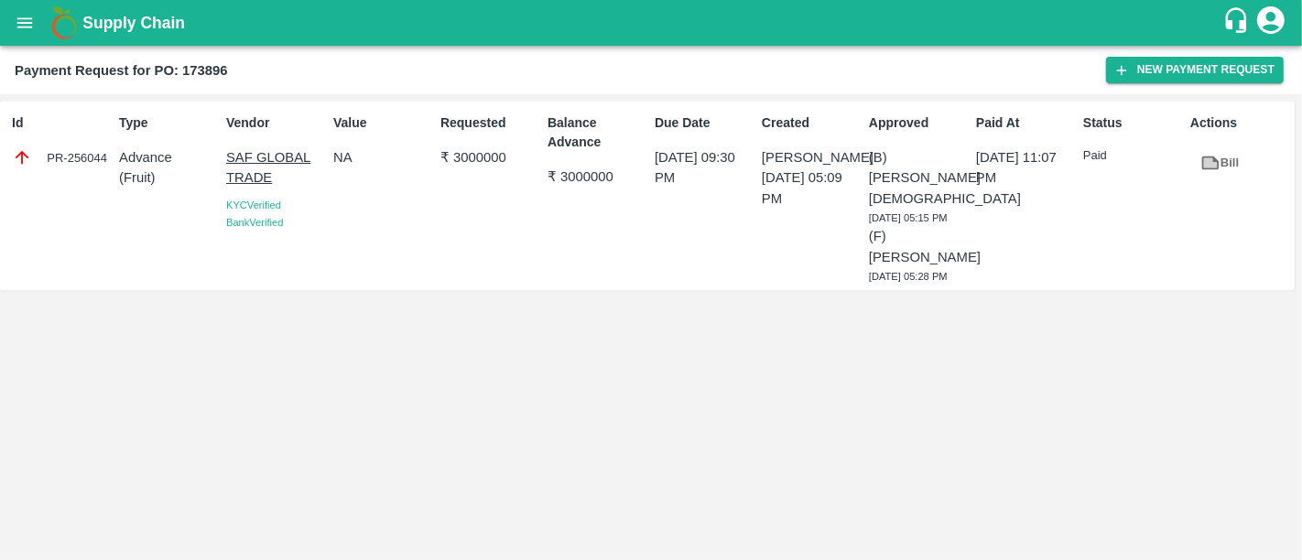
click at [482, 153] on p "₹ 3000000" at bounding box center [490, 157] width 100 height 20
copy p "3000000"
click at [211, 63] on b "Payment Request for PO: 173896" at bounding box center [121, 70] width 213 height 15
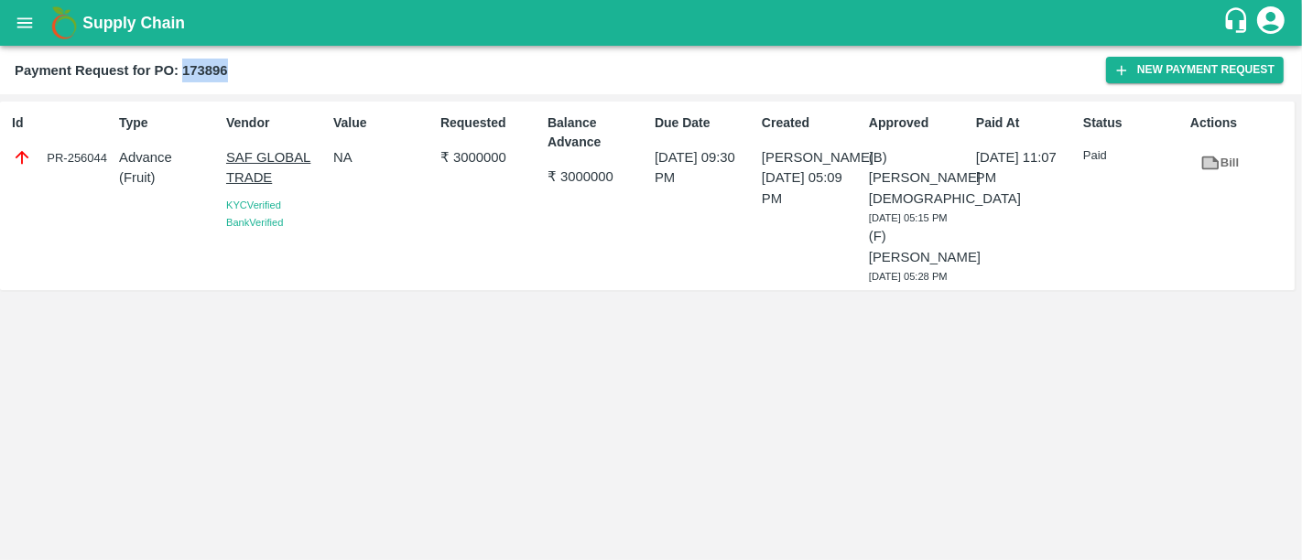
click at [211, 63] on b "Payment Request for PO: 173896" at bounding box center [121, 70] width 213 height 15
copy b "173896"
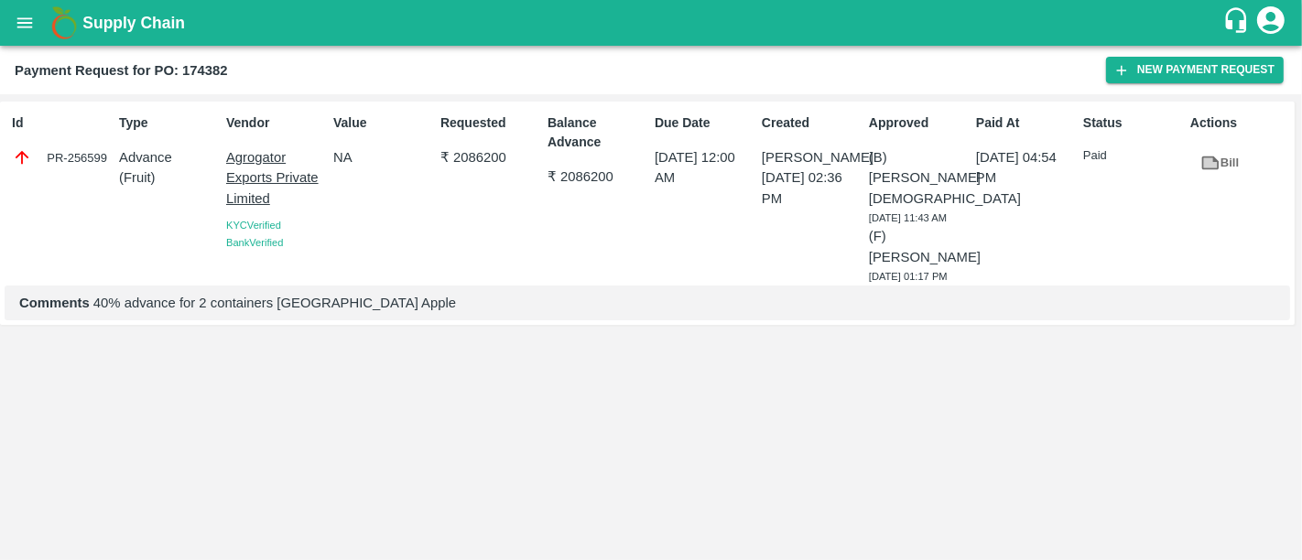
click at [212, 63] on b "Payment Request for PO: 174382" at bounding box center [121, 70] width 213 height 15
copy b "174382"
click at [590, 182] on p "₹ 2086200" at bounding box center [598, 177] width 100 height 20
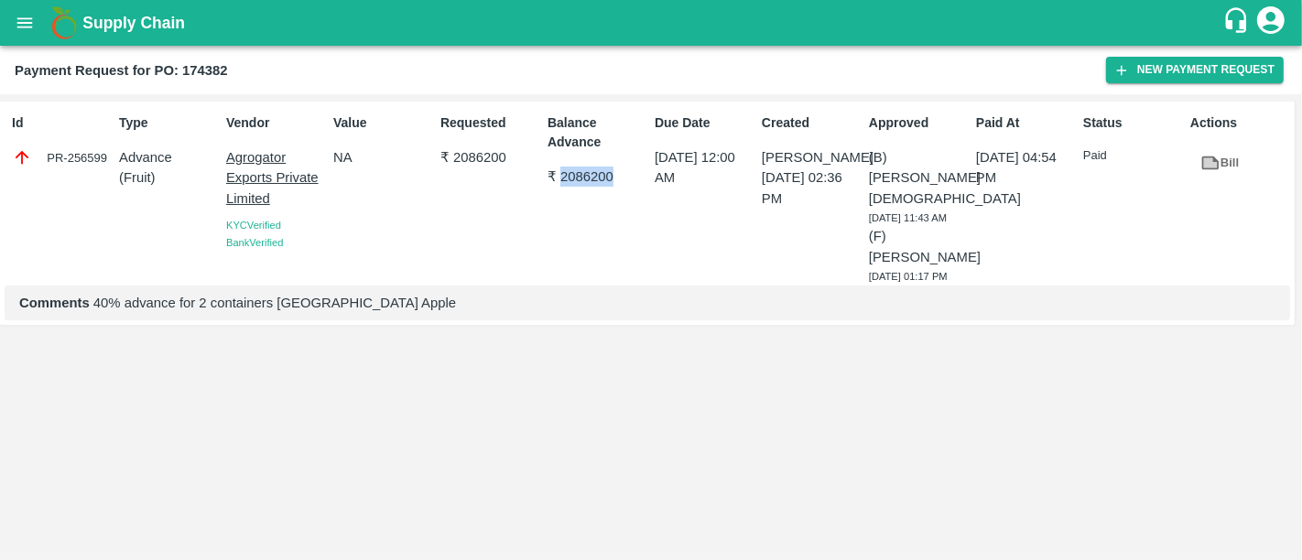
copy p "2086200"
drag, startPoint x: 776, startPoint y: 200, endPoint x: 810, endPoint y: 239, distance: 52.5
click at [810, 239] on div "Created [PERSON_NAME] [DATE] 02:36 PM" at bounding box center [808, 195] width 107 height 179
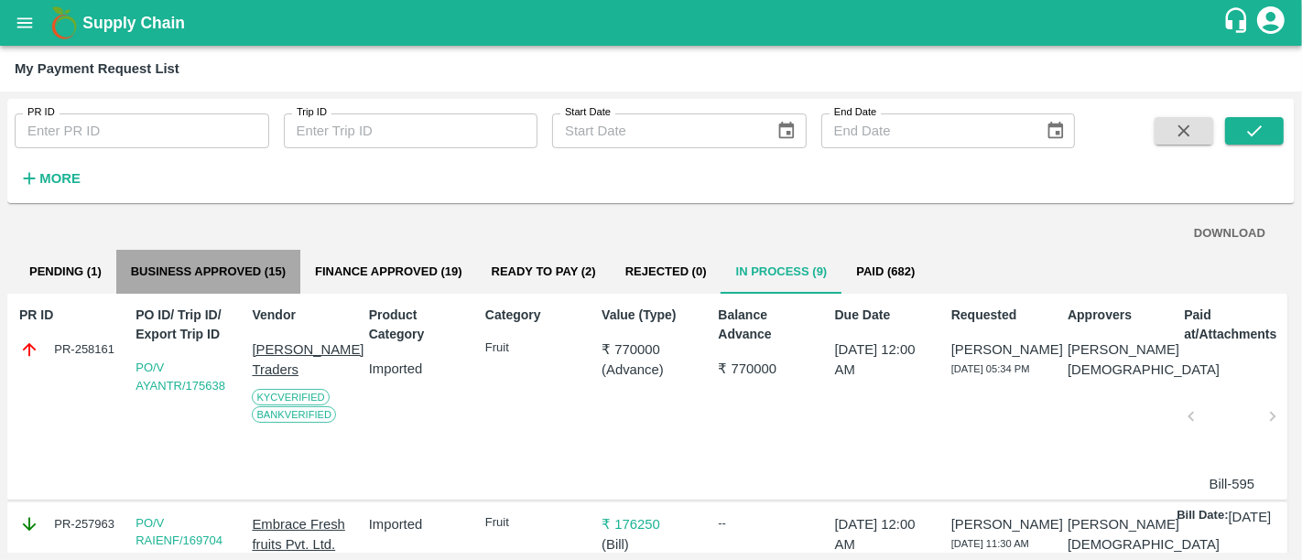
click at [193, 266] on button "Business Approved (15)" at bounding box center [208, 272] width 184 height 44
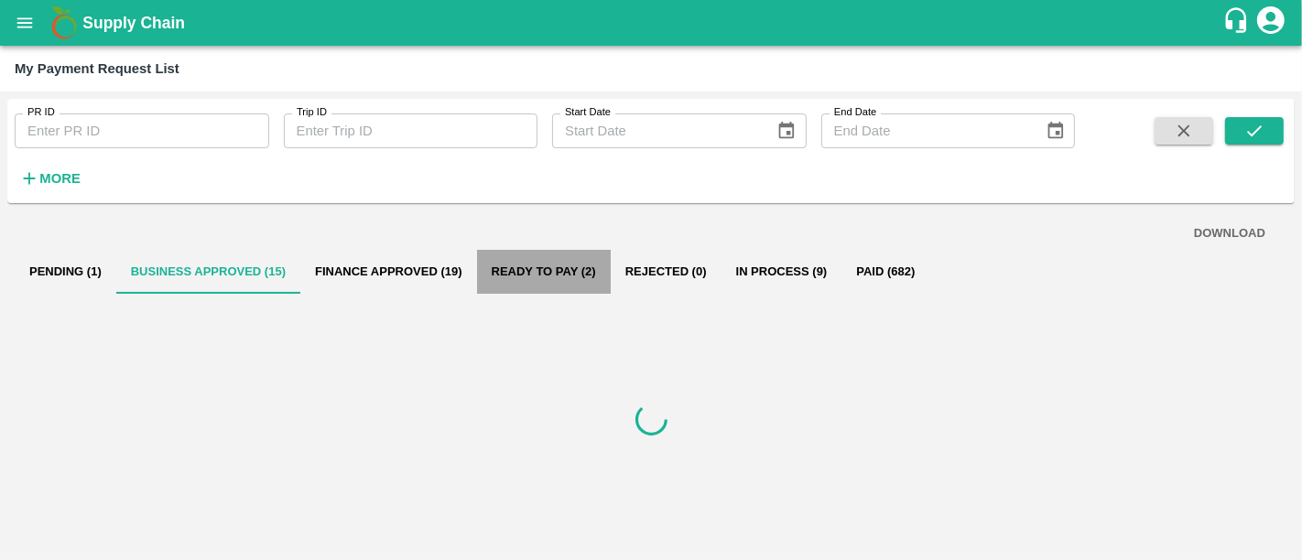
click at [582, 285] on button "Ready To Pay (2)" at bounding box center [544, 272] width 134 height 44
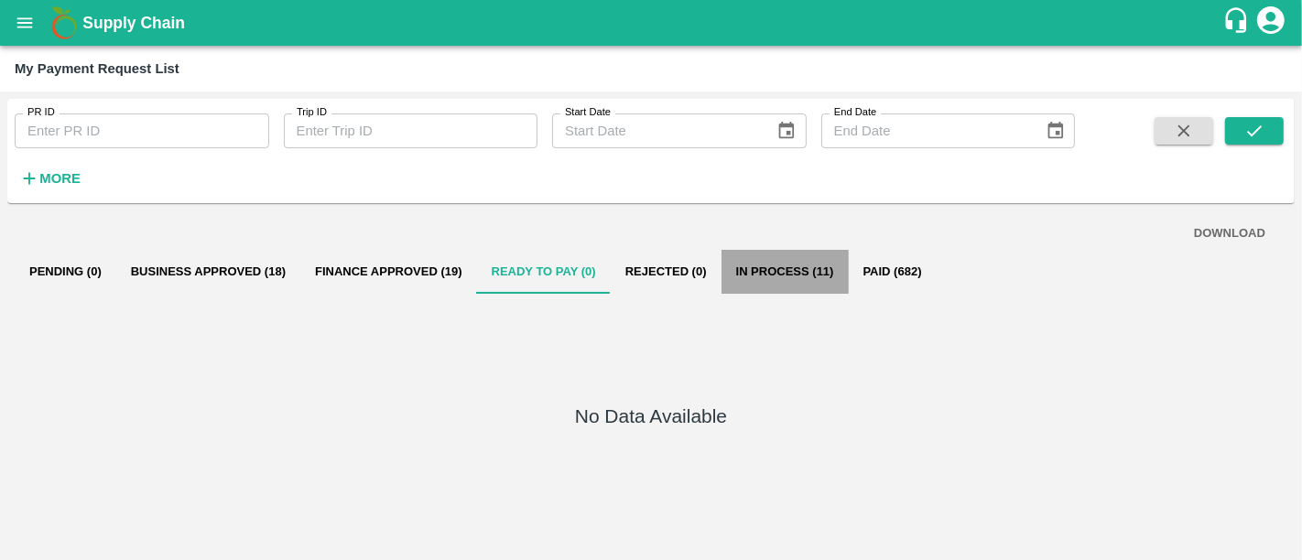
click at [821, 285] on button "In Process (11)" at bounding box center [785, 272] width 127 height 44
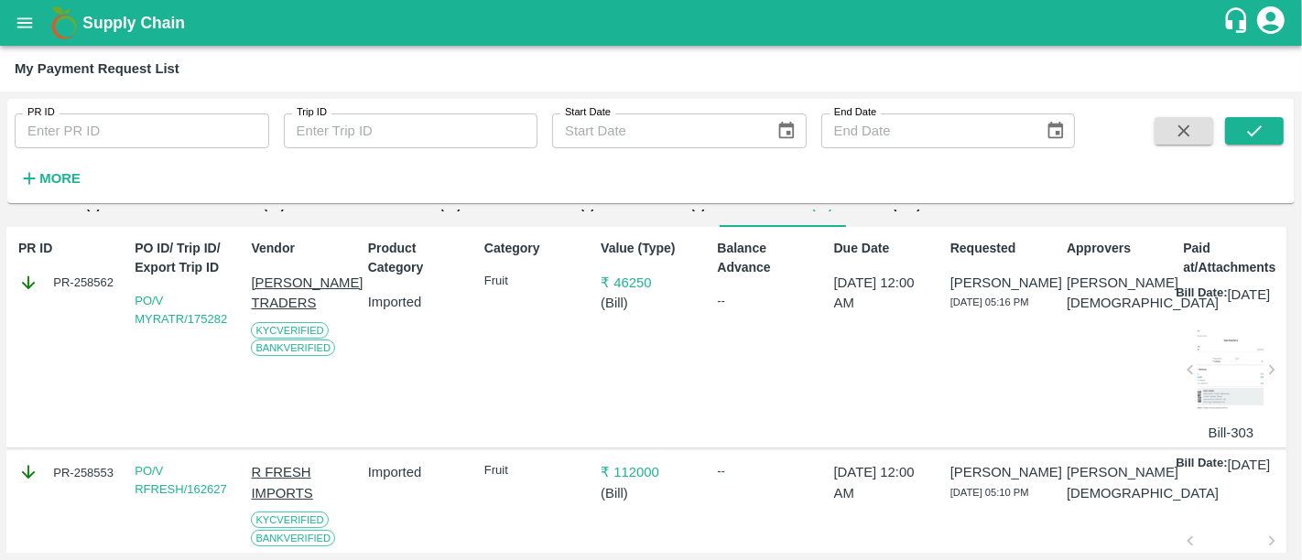
scroll to position [0, 1]
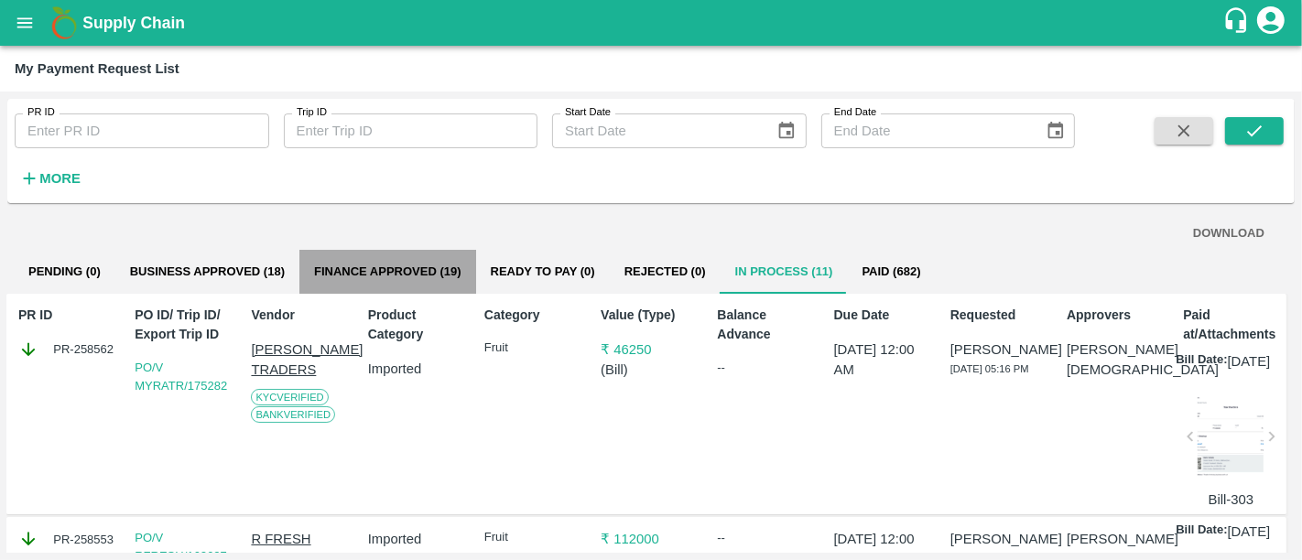
click at [418, 278] on button "Finance Approved (19)" at bounding box center [387, 272] width 177 height 44
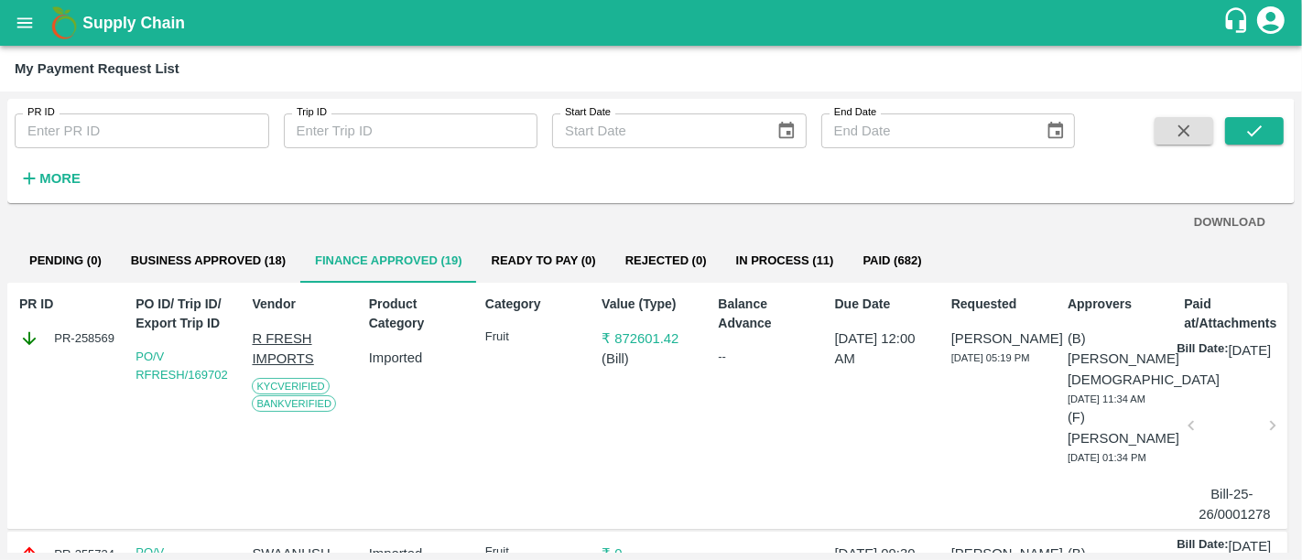
scroll to position [0, 0]
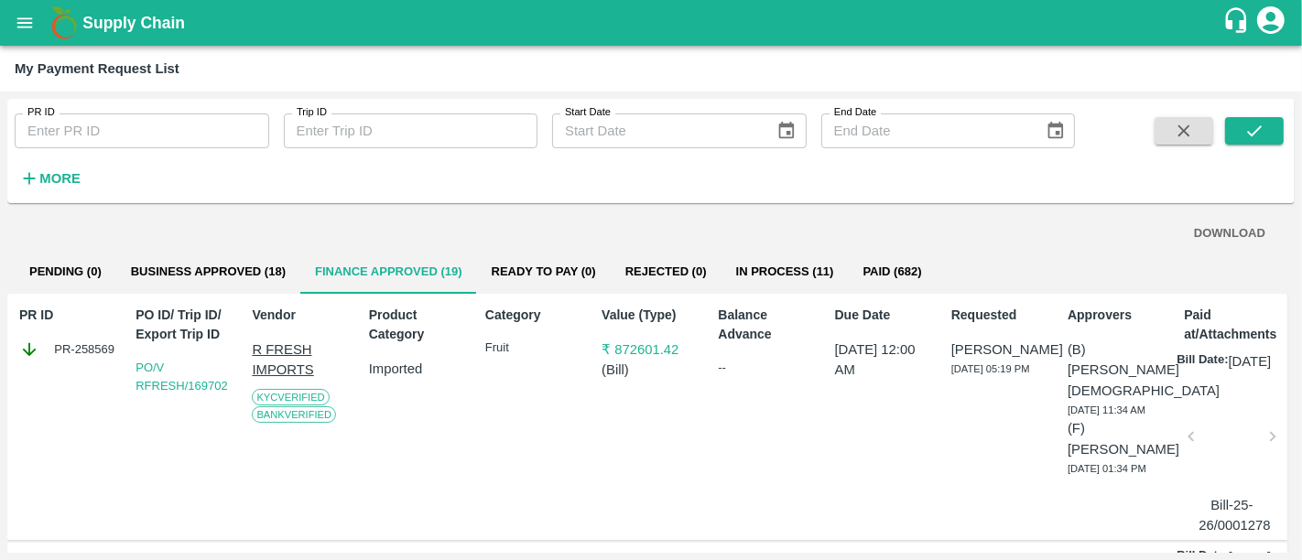
click at [423, 190] on div "PR ID PR ID Trip ID Trip ID Start Date Start Date End Date End Date More" at bounding box center [537, 146] width 1075 height 95
click at [505, 282] on button "Ready To Pay (0)" at bounding box center [544, 272] width 134 height 44
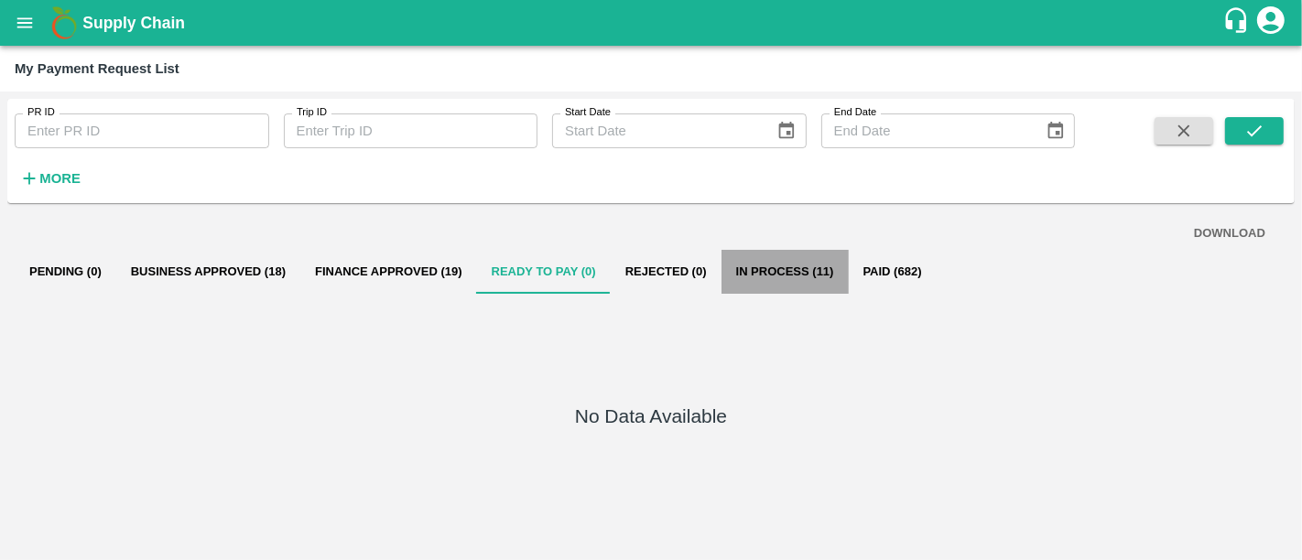
click at [822, 267] on button "In Process (11)" at bounding box center [785, 272] width 127 height 44
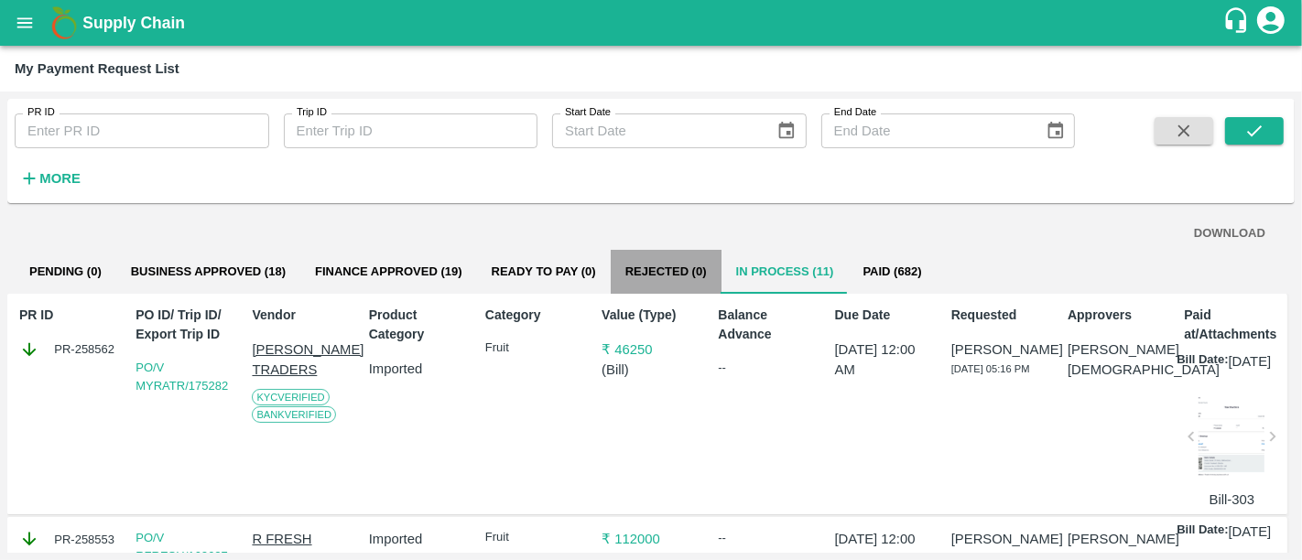
click at [625, 286] on button "Rejected (0)" at bounding box center [666, 272] width 111 height 44
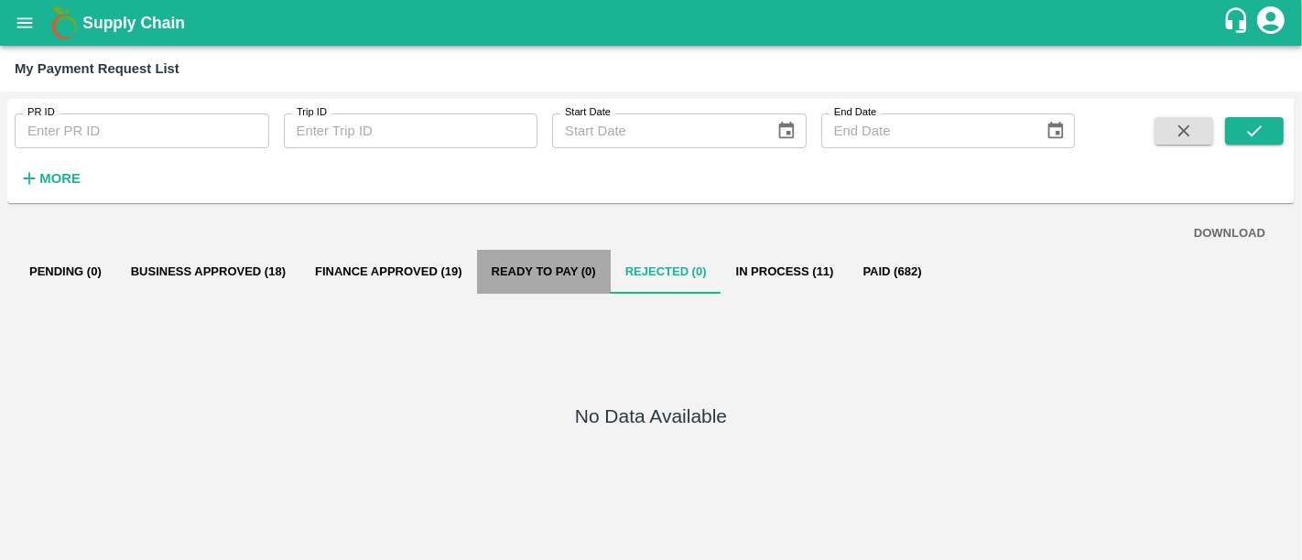
click at [560, 277] on button "Ready To Pay (0)" at bounding box center [544, 272] width 134 height 44
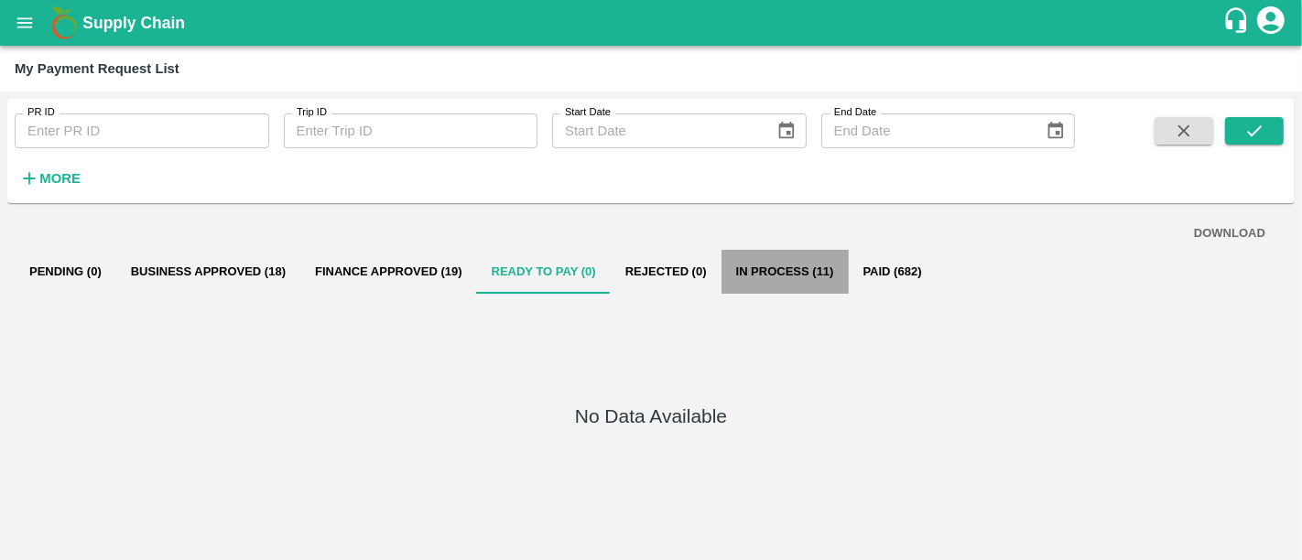
click at [771, 255] on button "In Process (11)" at bounding box center [785, 272] width 127 height 44
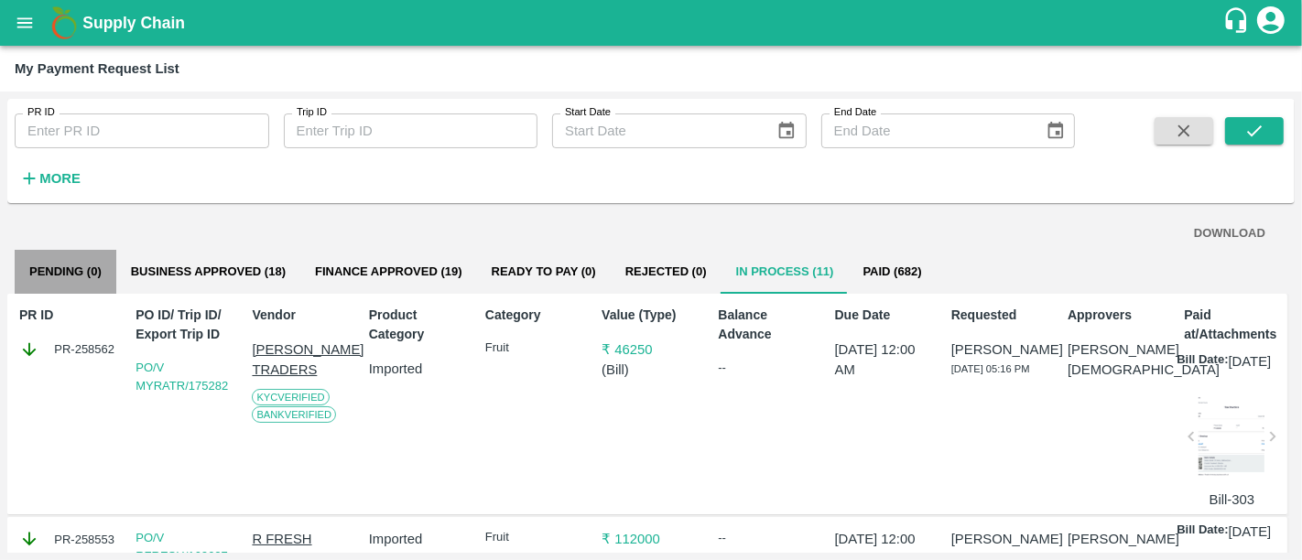
click at [58, 288] on button "Pending (0)" at bounding box center [66, 272] width 102 height 44
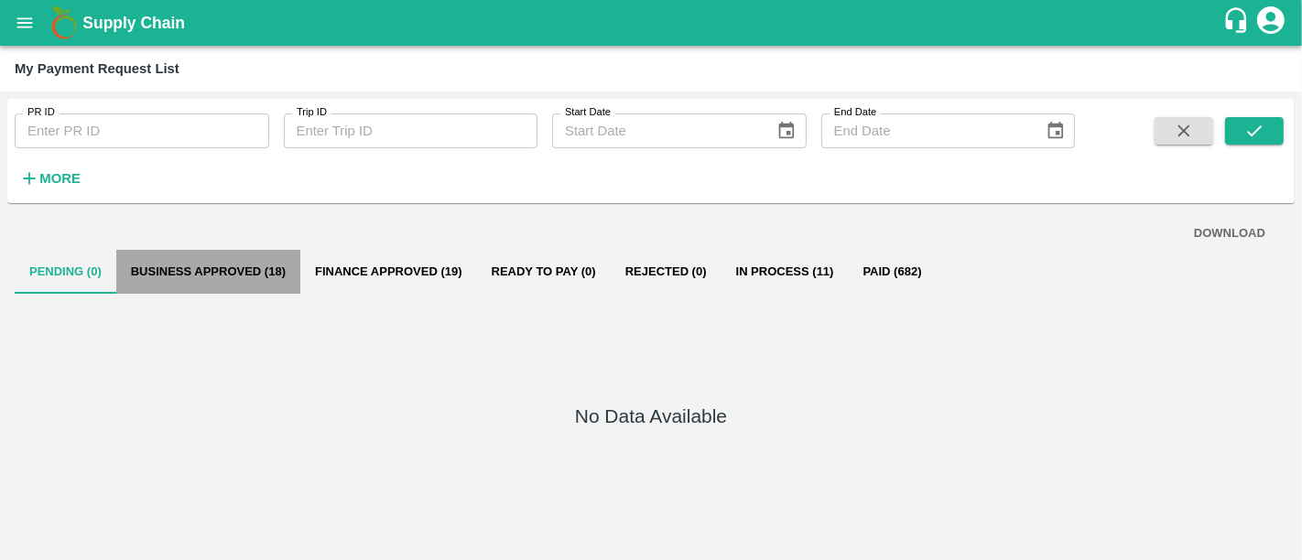
click at [279, 260] on button "Business Approved (18)" at bounding box center [208, 272] width 184 height 44
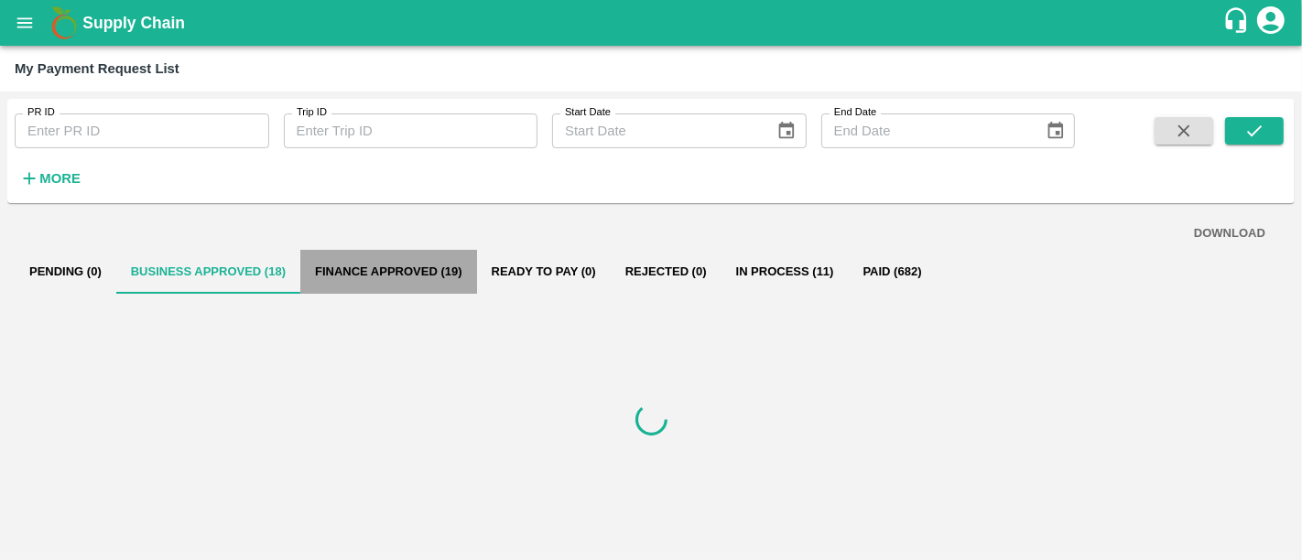
click at [312, 270] on button "Finance Approved (19)" at bounding box center [388, 272] width 177 height 44
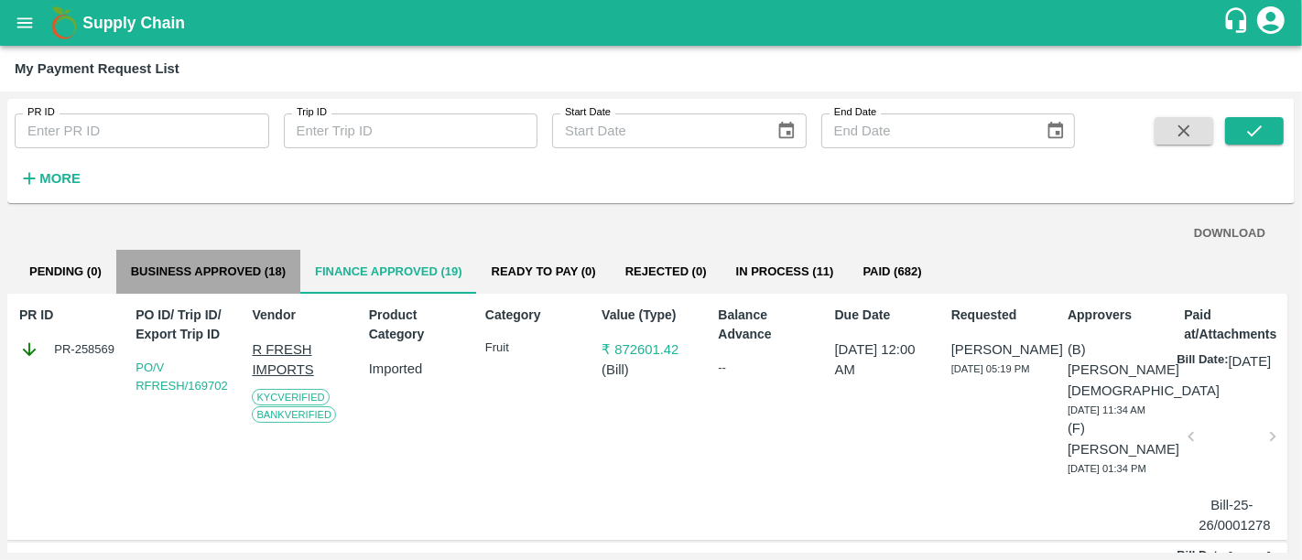
click at [217, 277] on button "Business Approved (18)" at bounding box center [208, 272] width 184 height 44
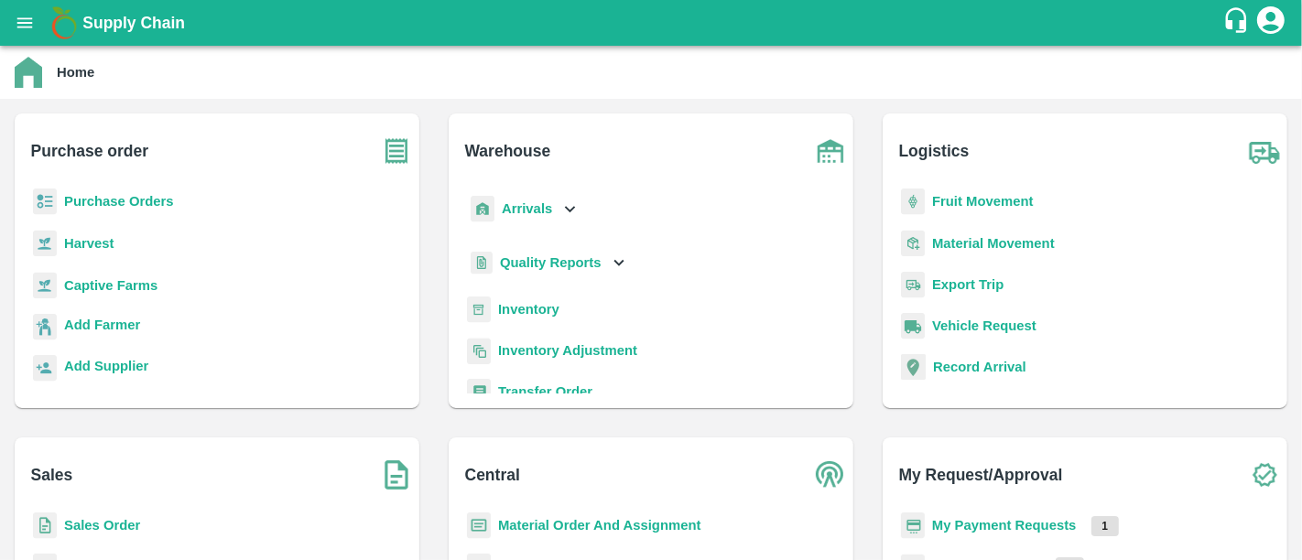
click at [975, 527] on b "My Payment Requests" at bounding box center [1004, 525] width 145 height 15
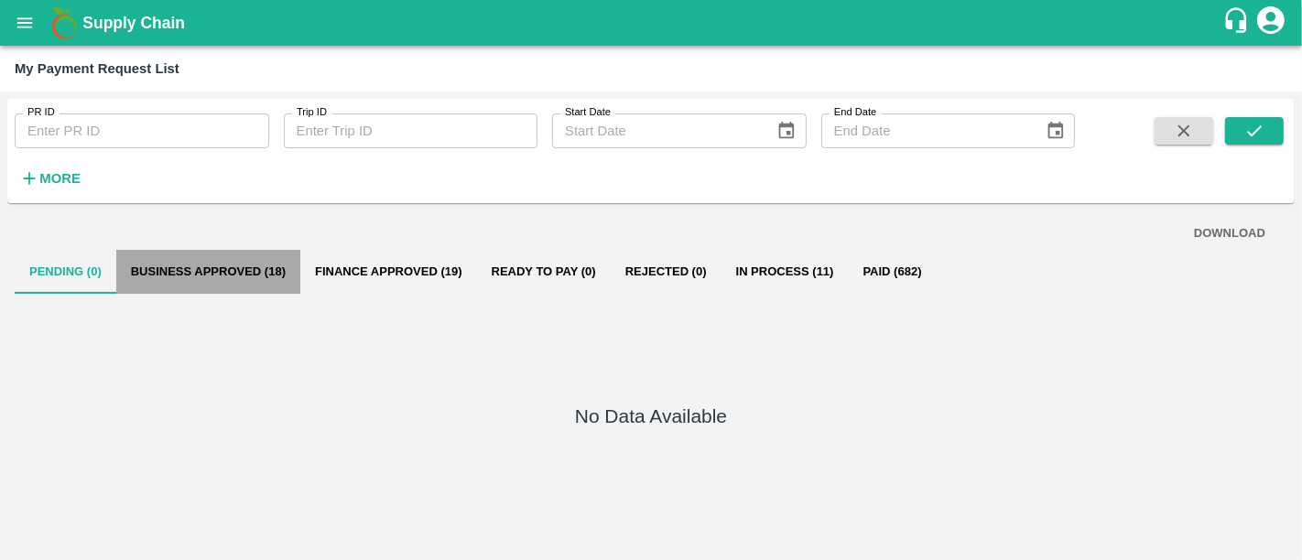
click at [184, 275] on button "Business Approved (18)" at bounding box center [208, 272] width 184 height 44
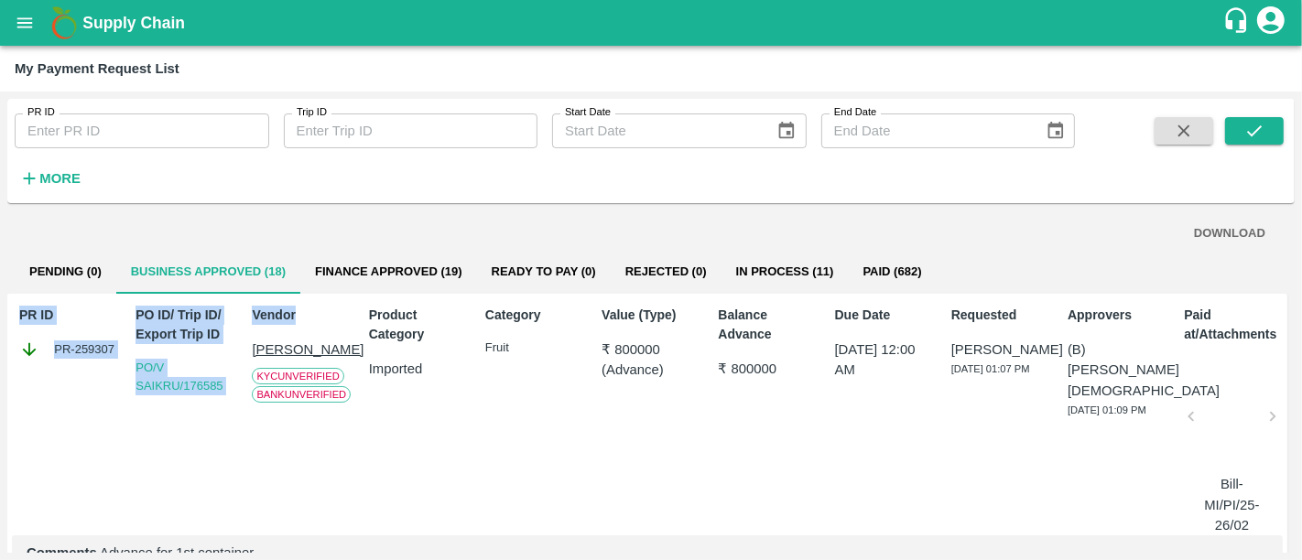
drag, startPoint x: 340, startPoint y: 298, endPoint x: 352, endPoint y: 273, distance: 27.4
click at [352, 273] on div "DOWNLOAD Pending (0) Business Approved (18) Finance Approved (19) Ready To Pay …" at bounding box center [650, 382] width 1287 height 342
click at [352, 273] on button "Finance Approved (19)" at bounding box center [388, 272] width 177 height 44
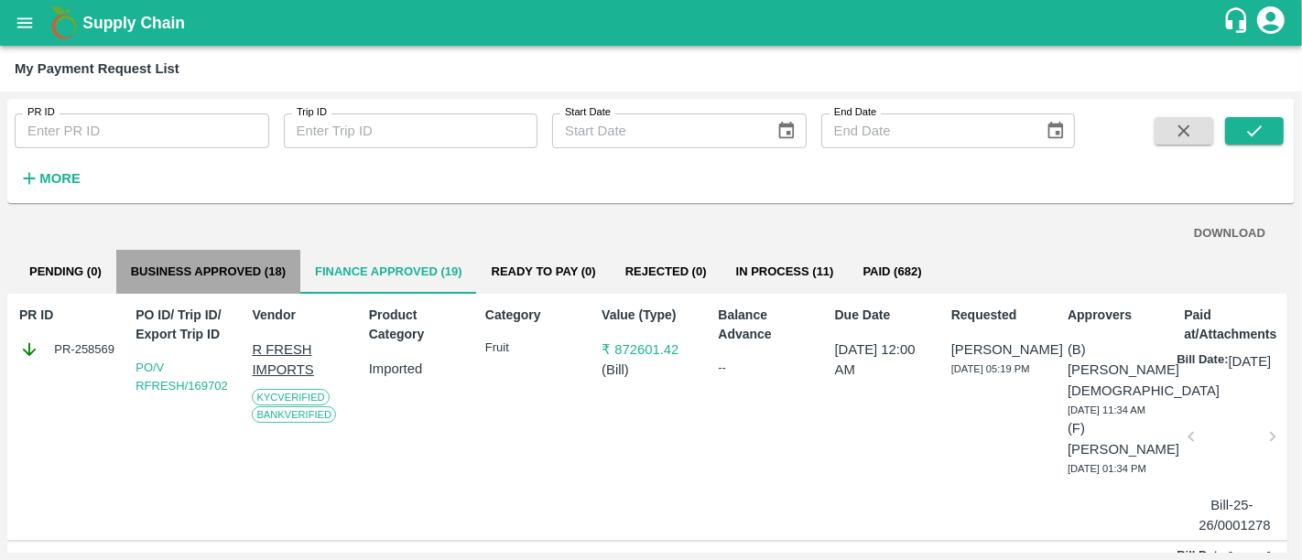
click at [190, 291] on button "Business Approved (18)" at bounding box center [208, 272] width 184 height 44
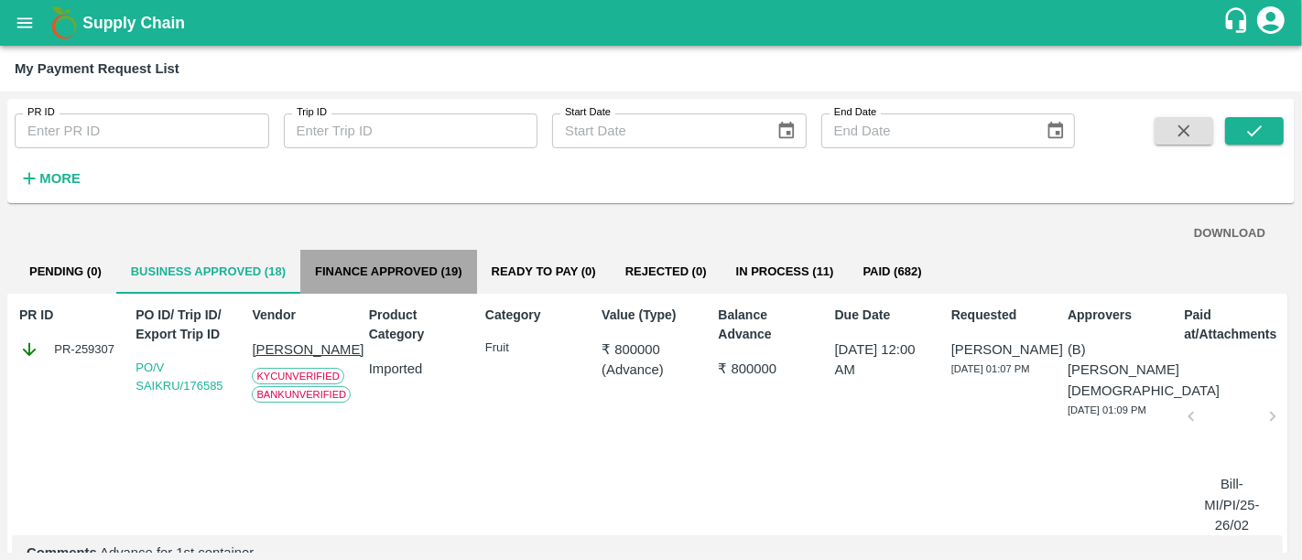
click at [320, 263] on button "Finance Approved (19)" at bounding box center [388, 272] width 177 height 44
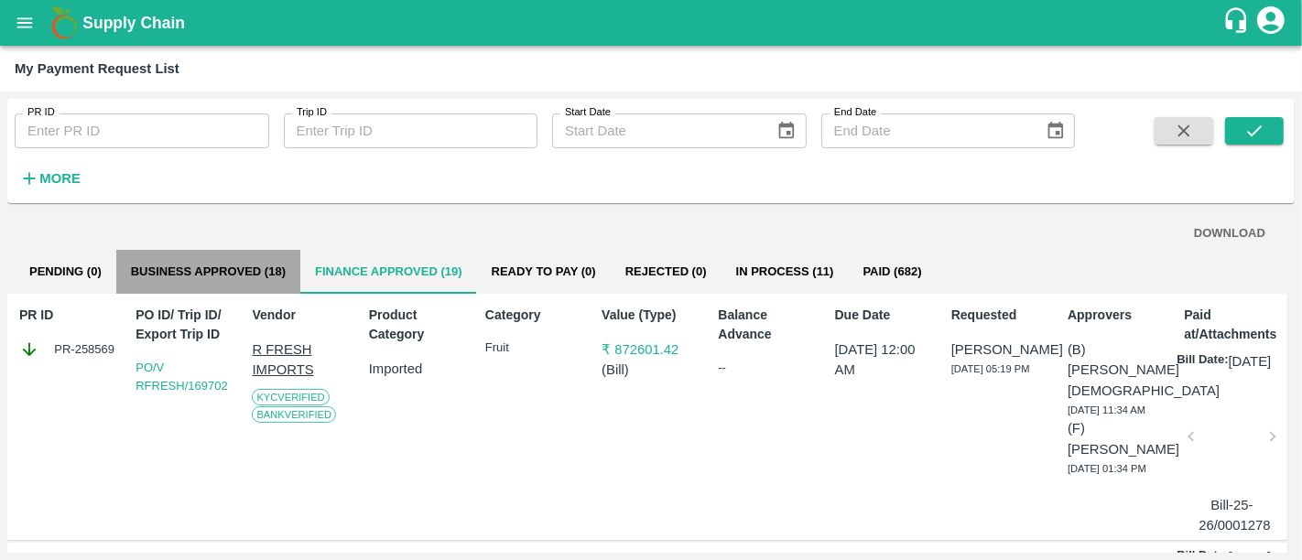
click at [296, 269] on button "Business Approved (18)" at bounding box center [208, 272] width 184 height 44
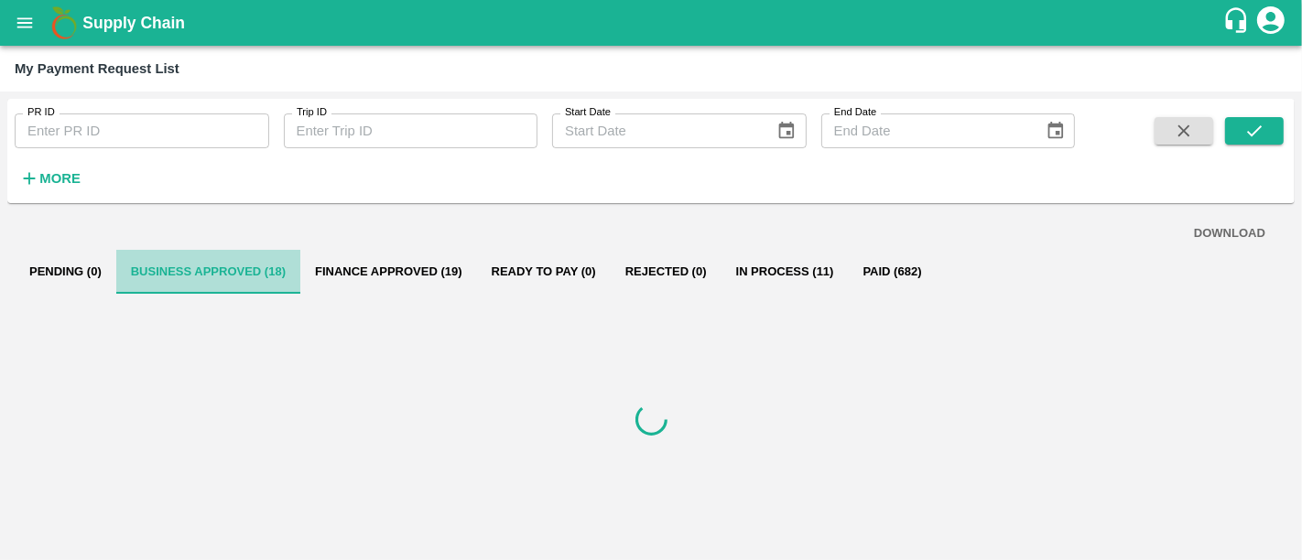
click at [296, 269] on button "Business Approved (18)" at bounding box center [208, 272] width 184 height 44
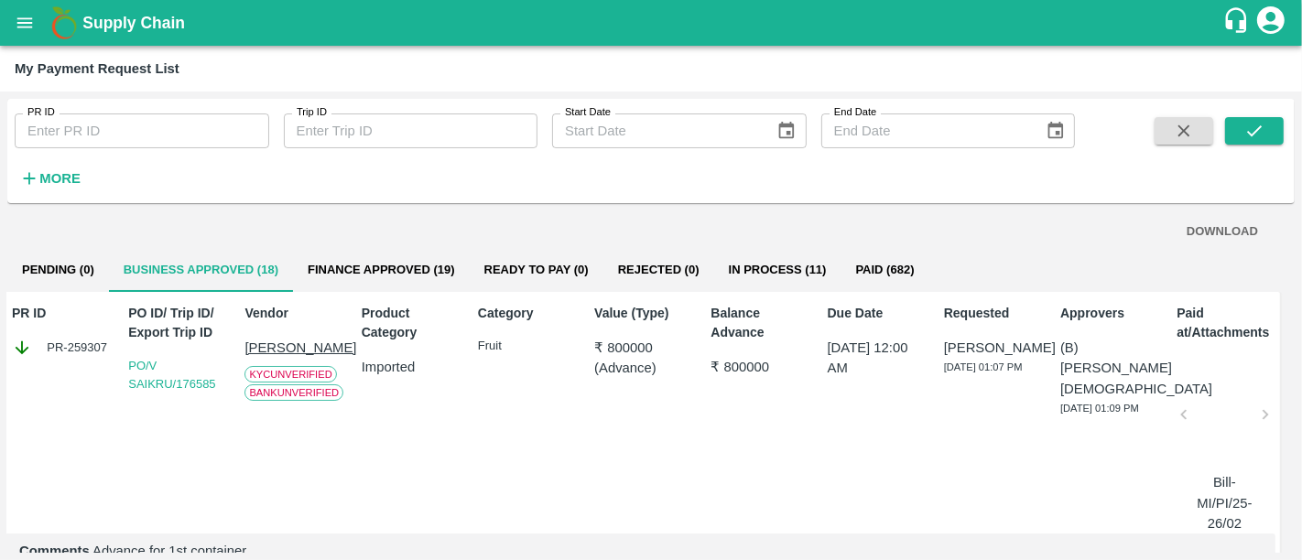
scroll to position [0, 7]
click at [787, 263] on button "In Process (11)" at bounding box center [777, 272] width 127 height 44
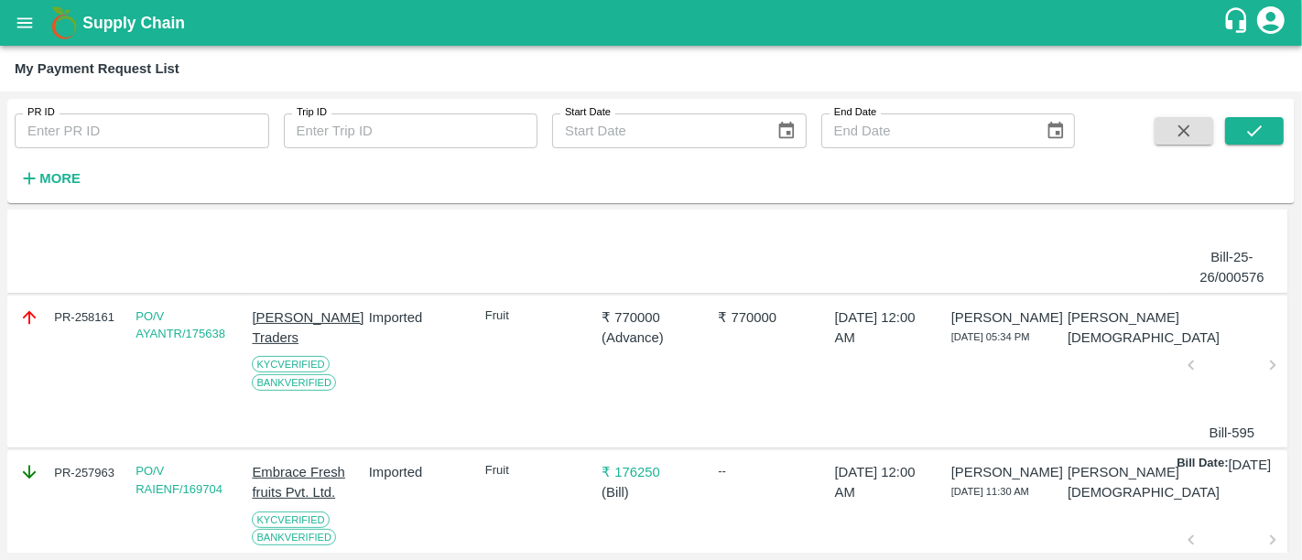
scroll to position [0, 0]
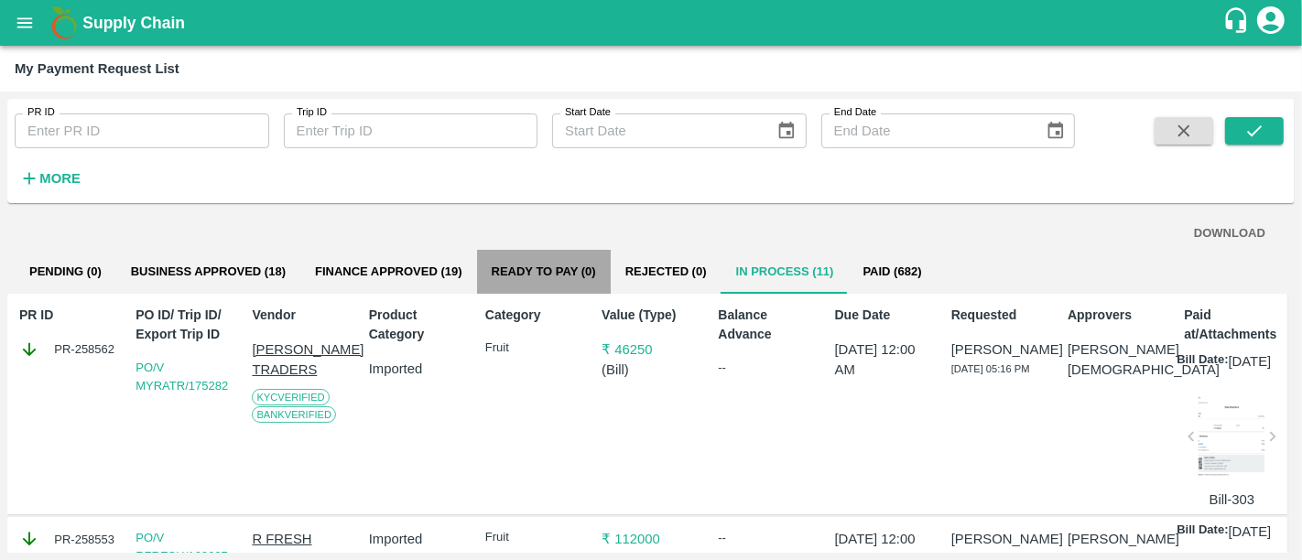
click at [569, 274] on button "Ready To Pay (0)" at bounding box center [544, 272] width 134 height 44
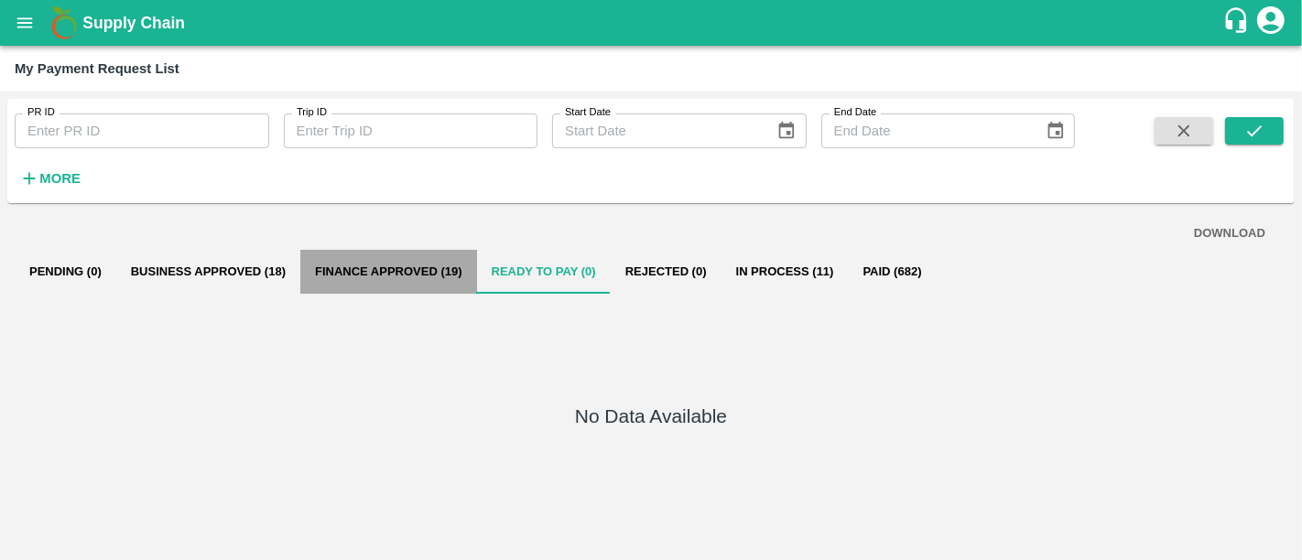
click at [453, 290] on button "Finance Approved (19)" at bounding box center [388, 272] width 177 height 44
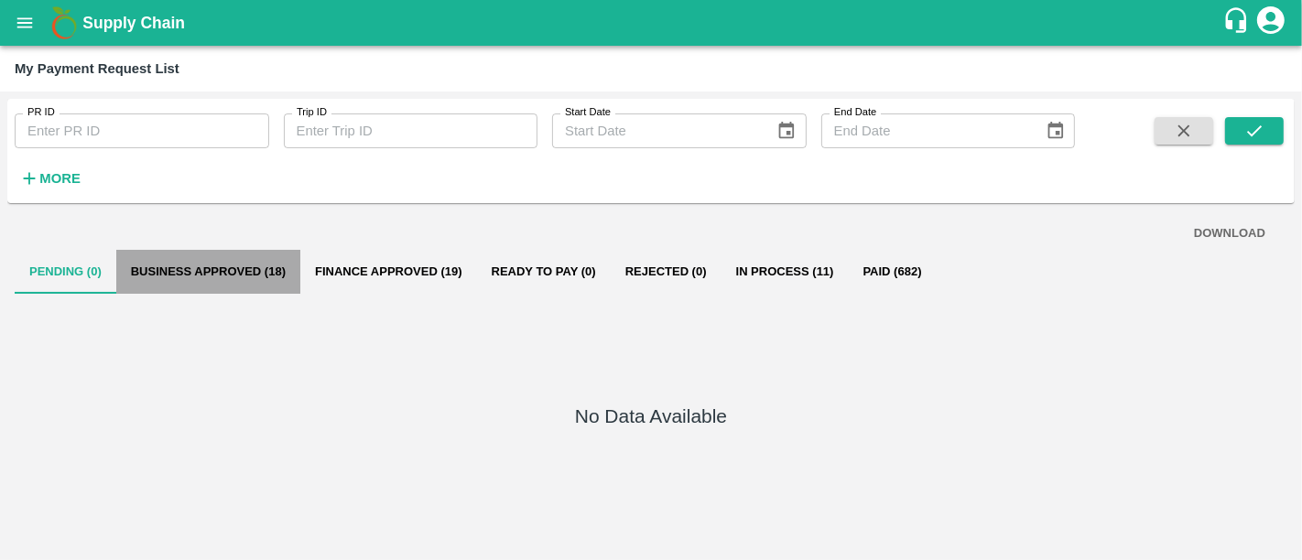
click at [278, 280] on button "Business Approved (18)" at bounding box center [208, 272] width 184 height 44
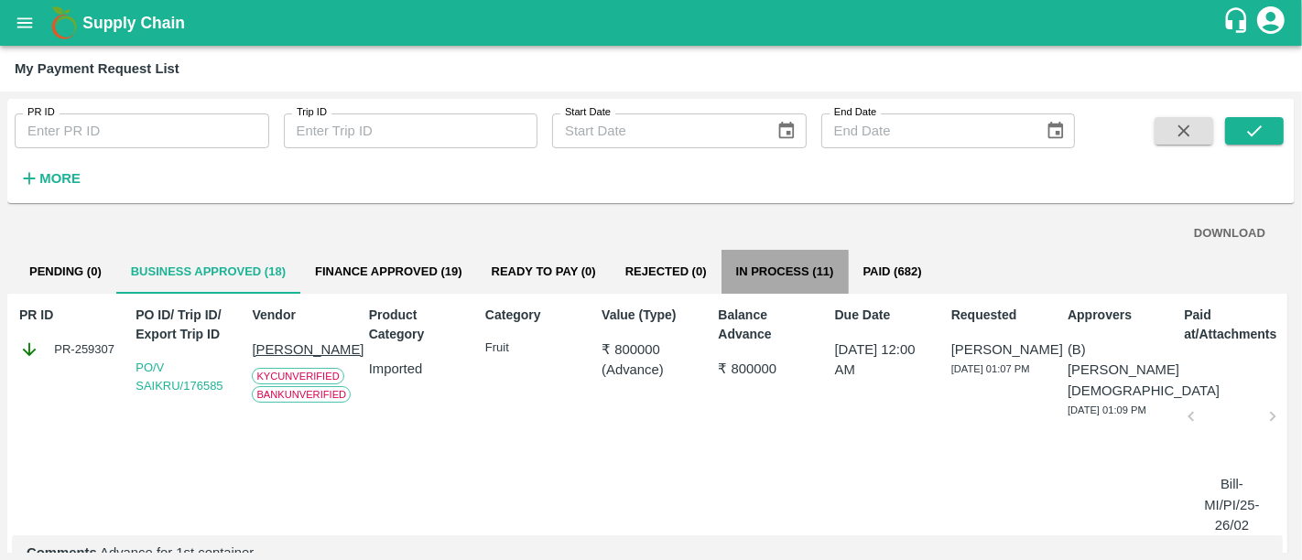
click at [750, 284] on button "In Process (11)" at bounding box center [785, 272] width 127 height 44
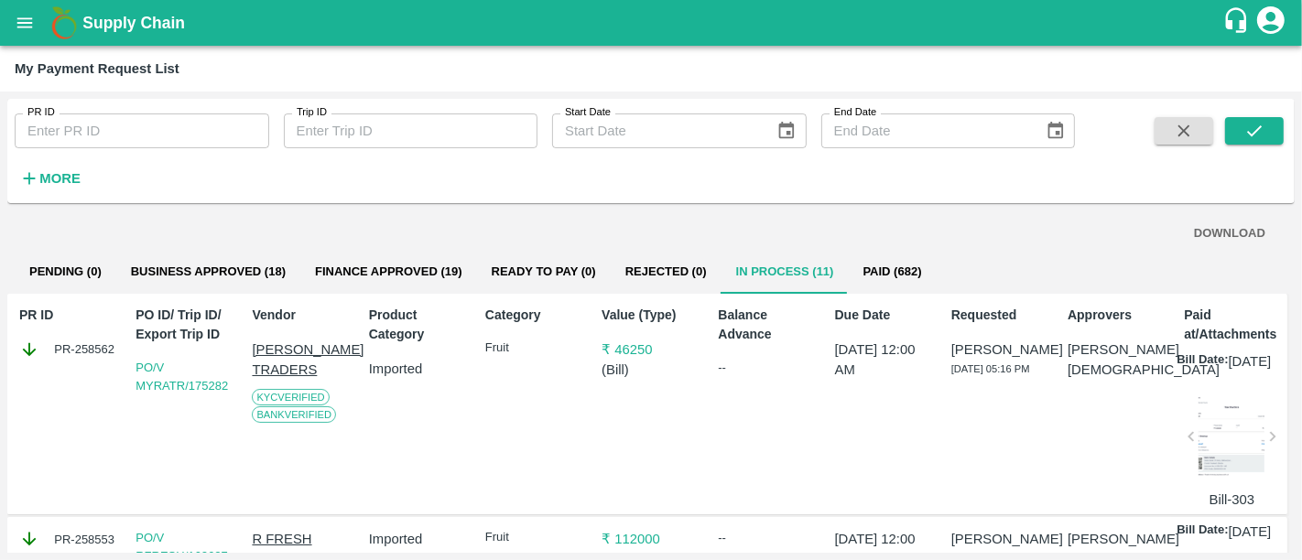
click at [901, 285] on button "Paid (682)" at bounding box center [893, 272] width 88 height 44
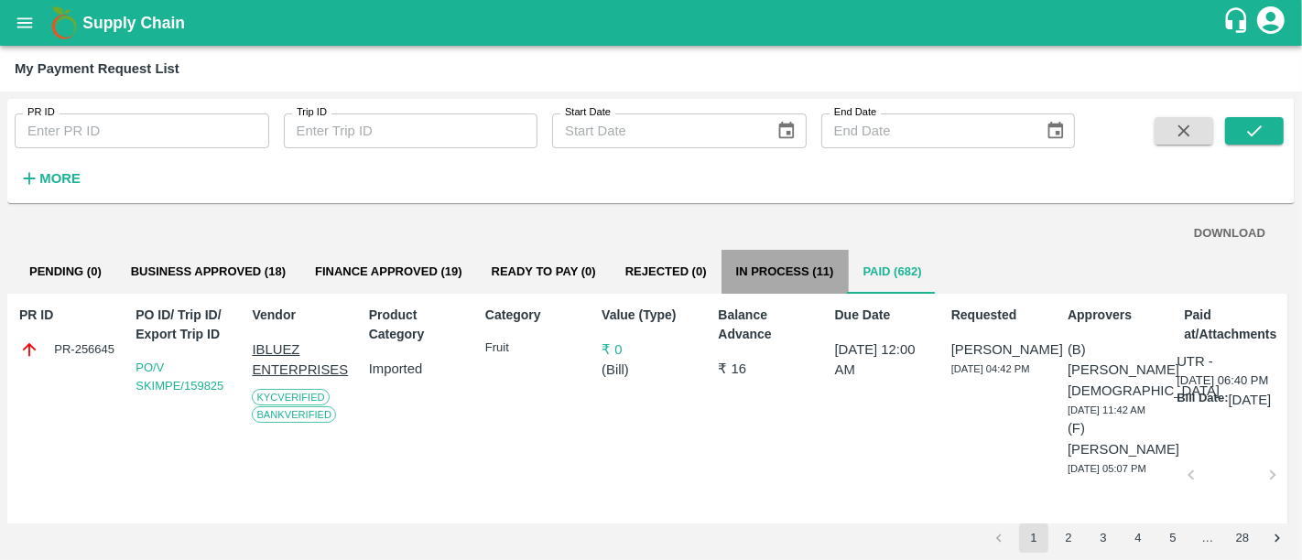
click at [759, 270] on button "In Process (11)" at bounding box center [785, 272] width 127 height 44
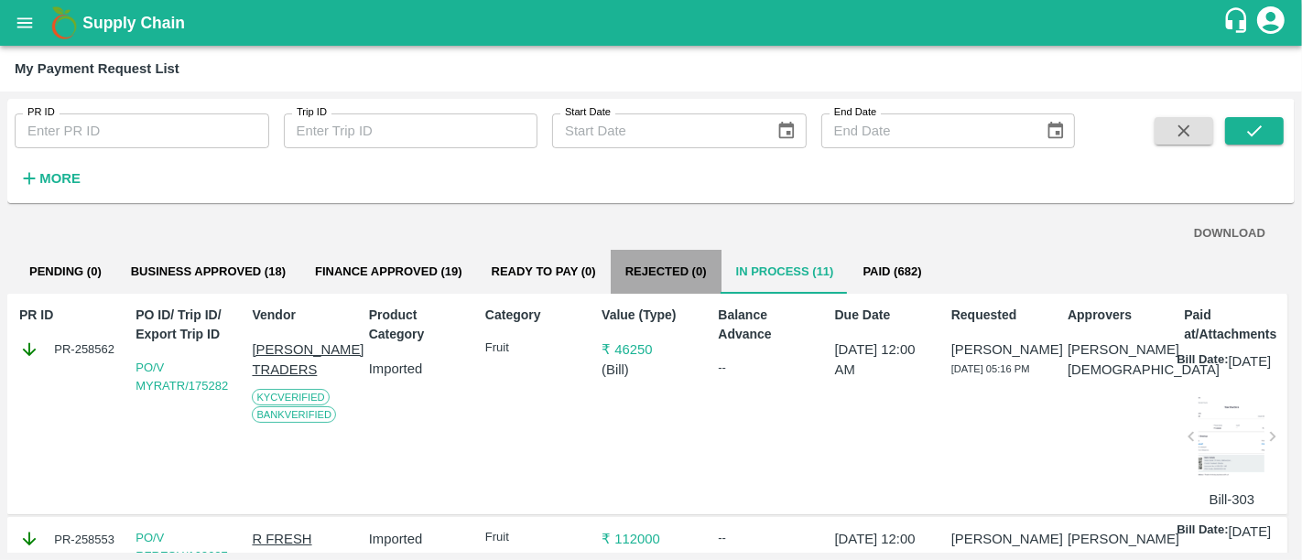
click at [637, 260] on button "Rejected (0)" at bounding box center [666, 272] width 111 height 44
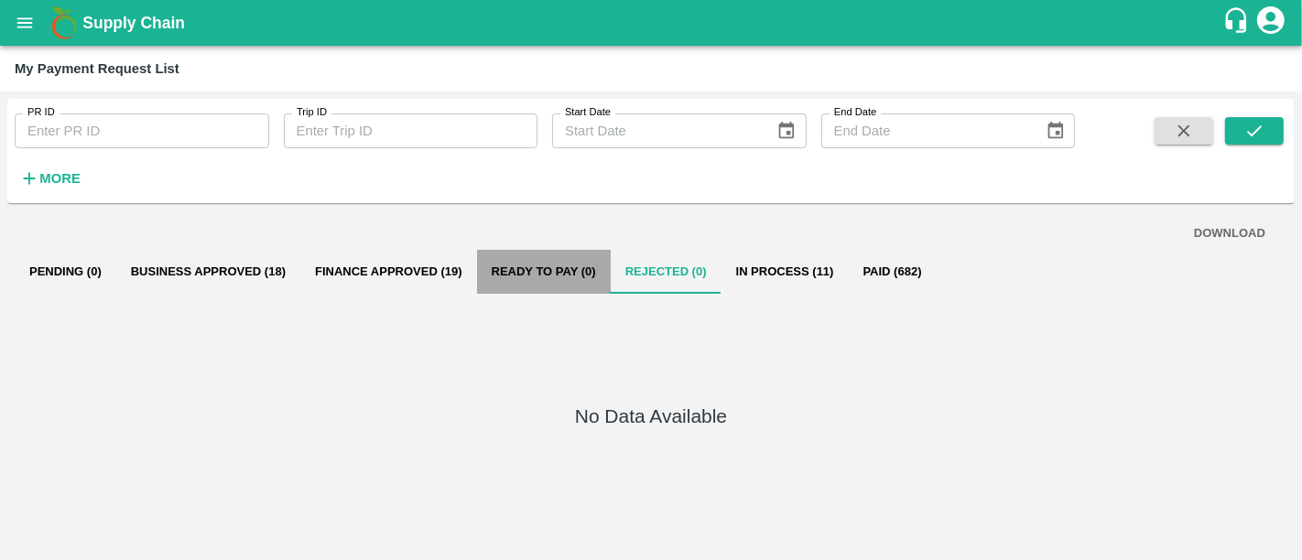
click at [588, 282] on button "Ready To Pay (0)" at bounding box center [544, 272] width 134 height 44
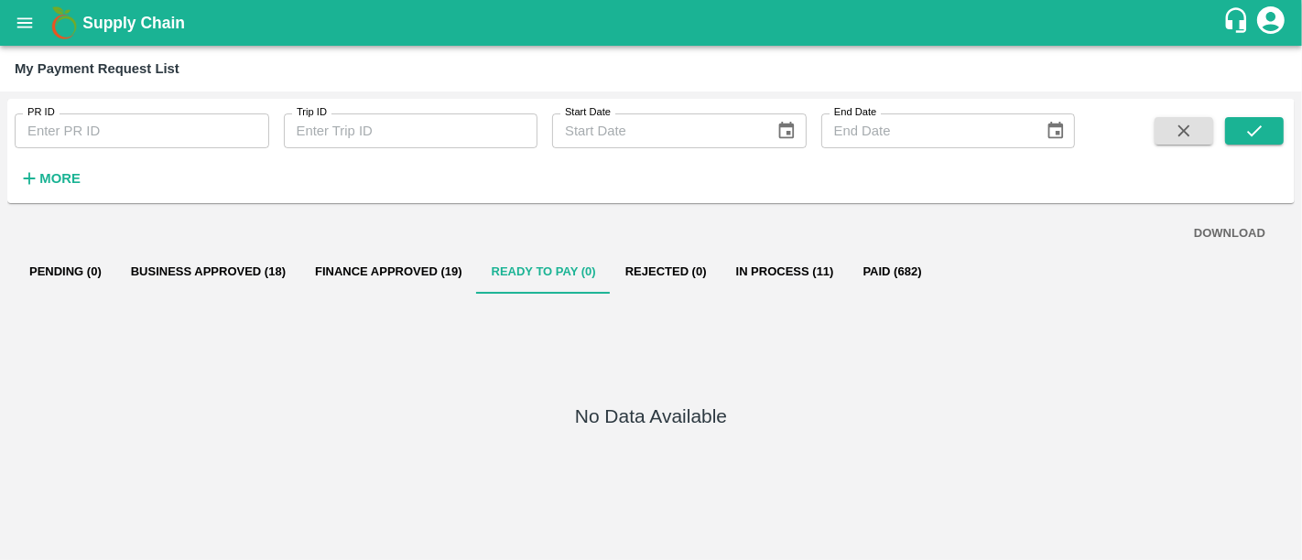
click at [712, 331] on div "No Data Available" at bounding box center [651, 420] width 1273 height 252
